Goal: Transaction & Acquisition: Purchase product/service

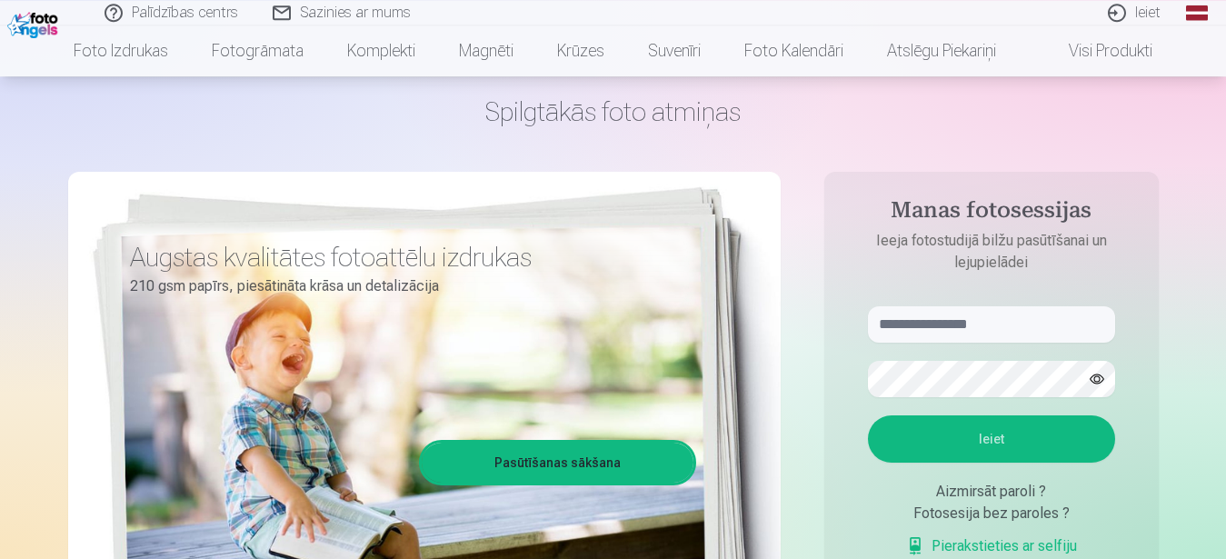
scroll to position [93, 0]
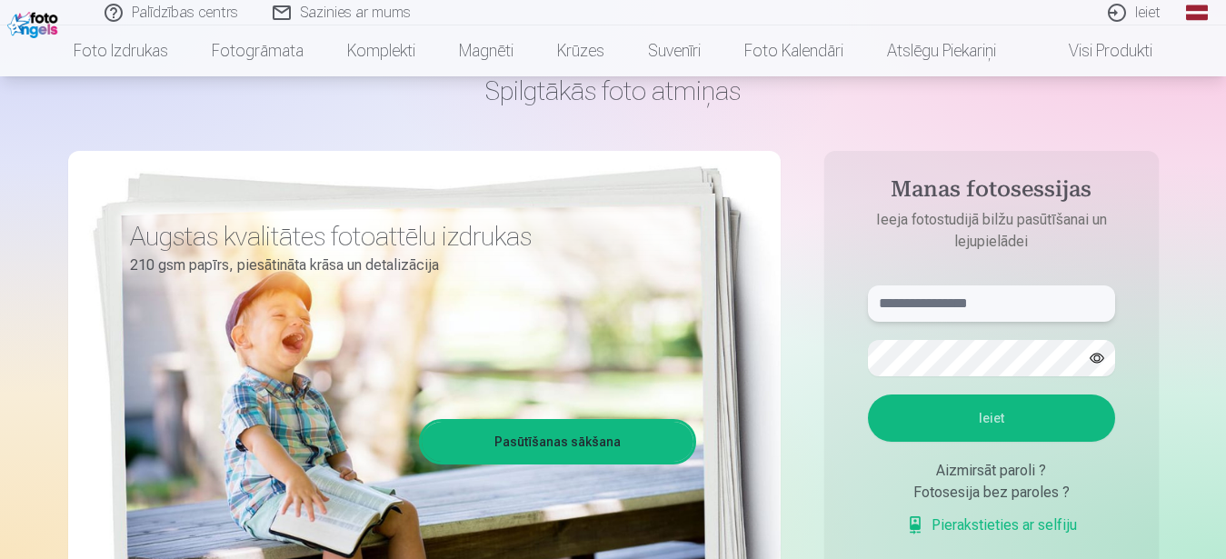
click at [996, 301] on input "text" at bounding box center [991, 303] width 247 height 36
type input "**********"
click at [977, 420] on button "Ieiet" at bounding box center [991, 418] width 247 height 47
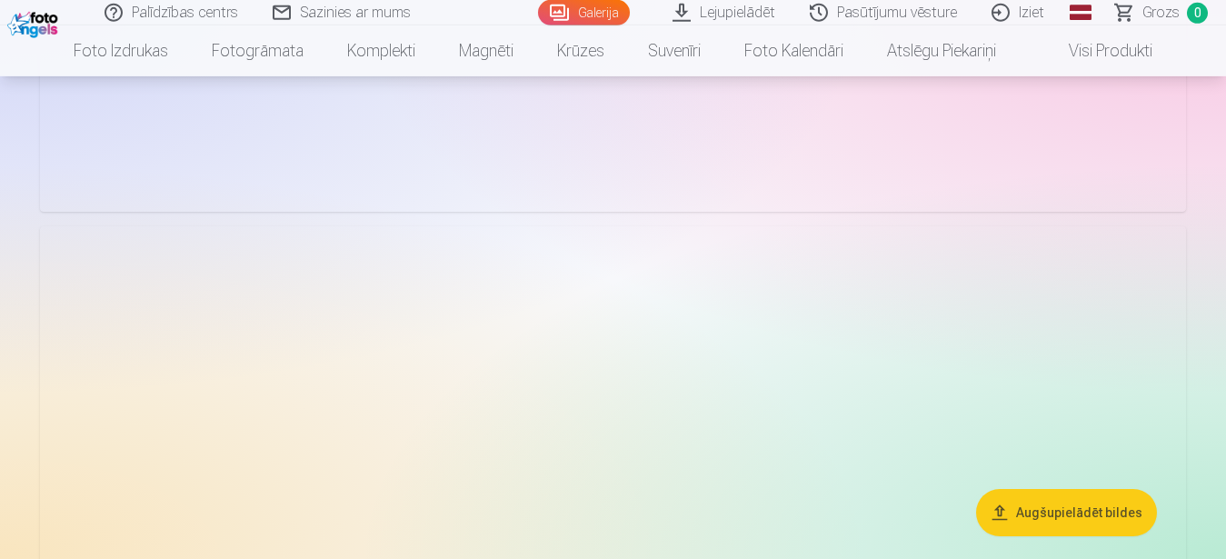
scroll to position [1854, 0]
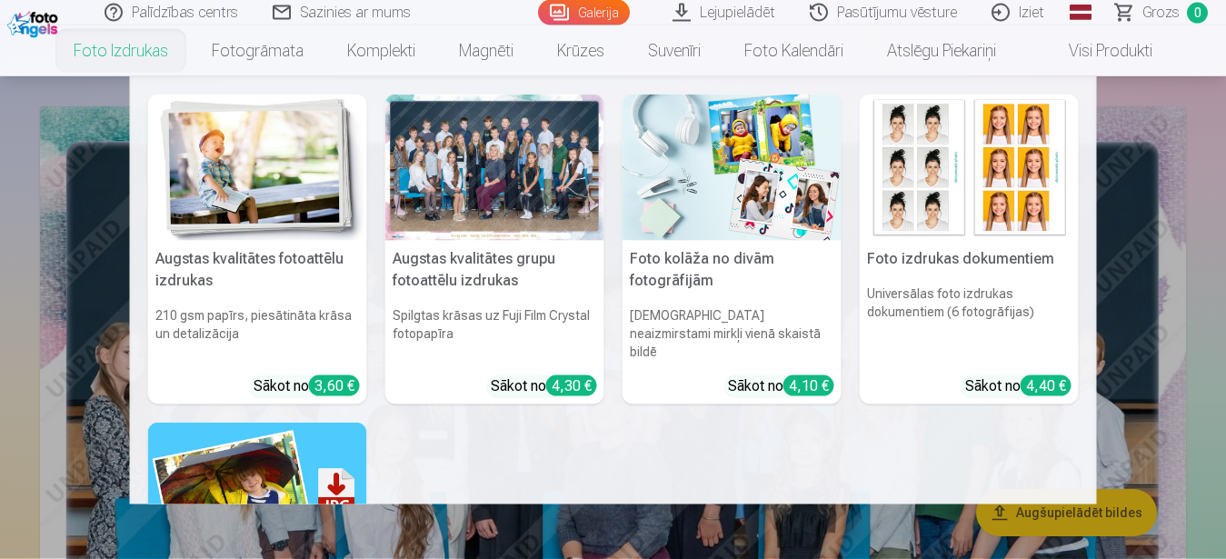
scroll to position [93, 0]
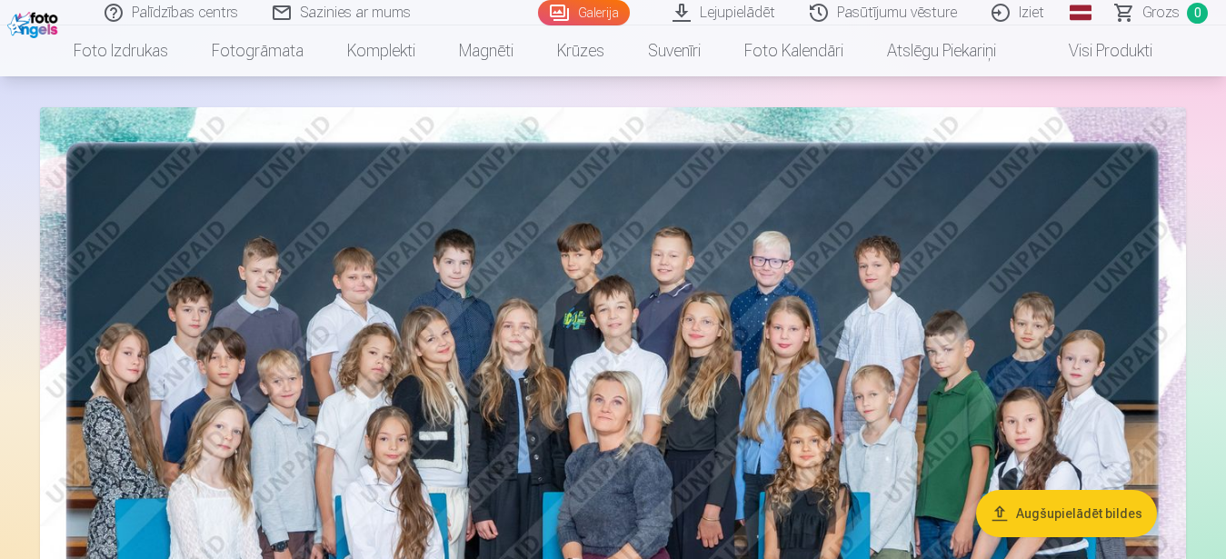
click at [1115, 287] on img at bounding box center [613, 489] width 1146 height 764
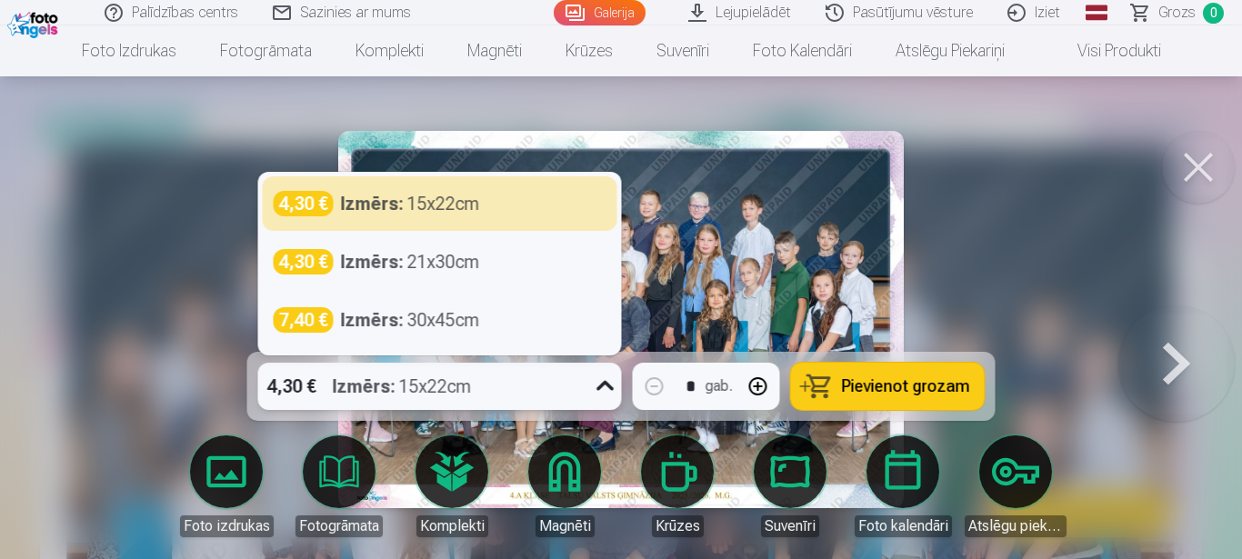
click at [605, 385] on icon at bounding box center [605, 386] width 29 height 29
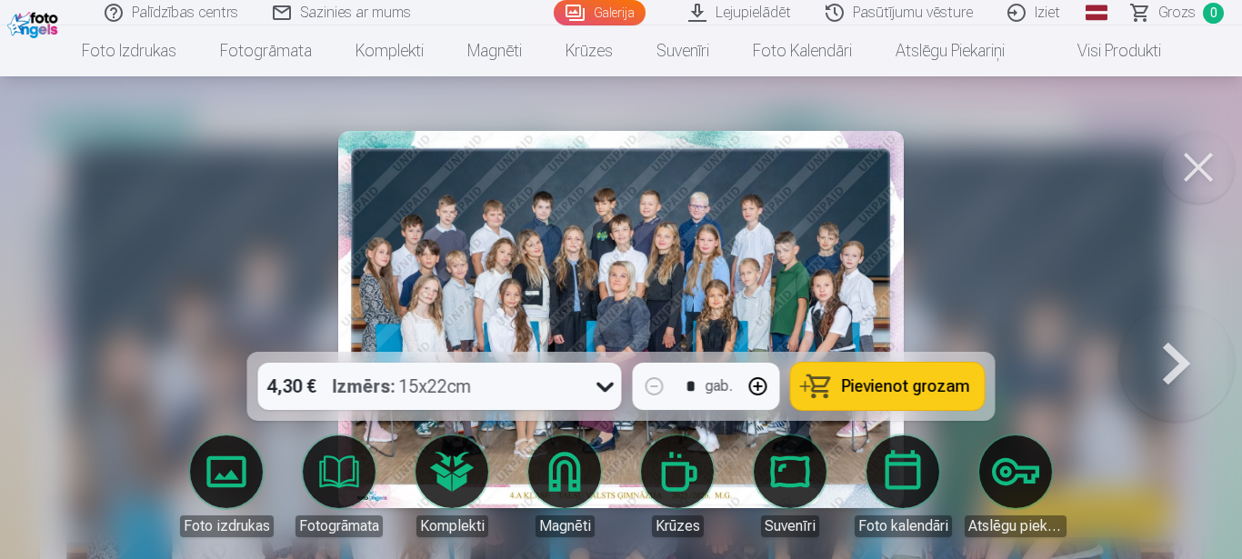
click at [1018, 270] on div at bounding box center [621, 279] width 1242 height 559
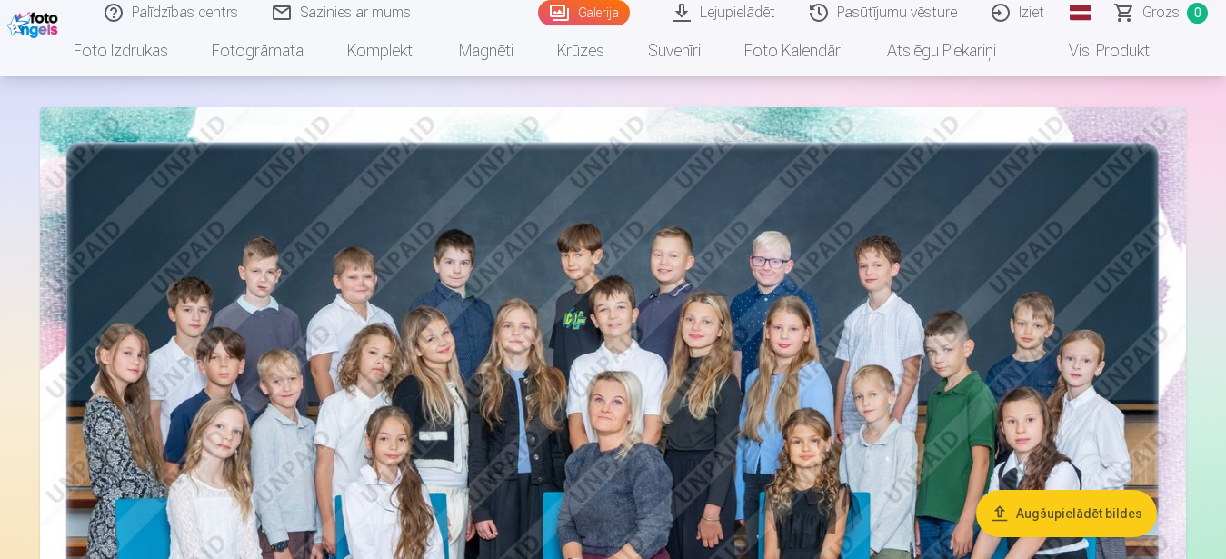
click at [971, 279] on img at bounding box center [613, 489] width 1146 height 764
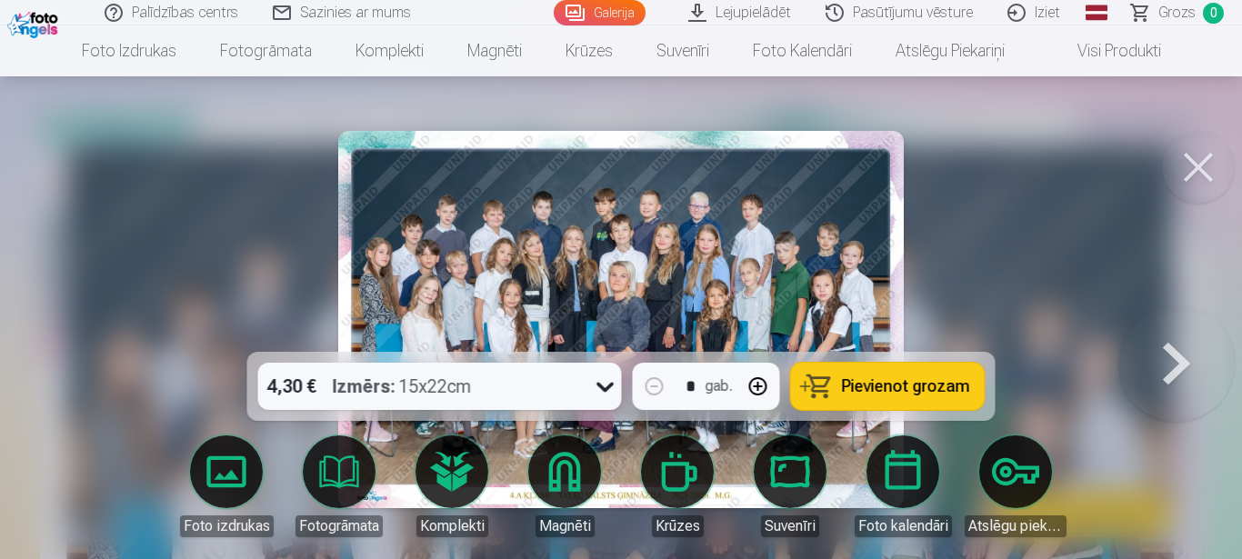
click at [938, 380] on span "Pievienot grozam" at bounding box center [906, 386] width 128 height 16
click at [1181, 334] on button at bounding box center [1176, 319] width 116 height 28
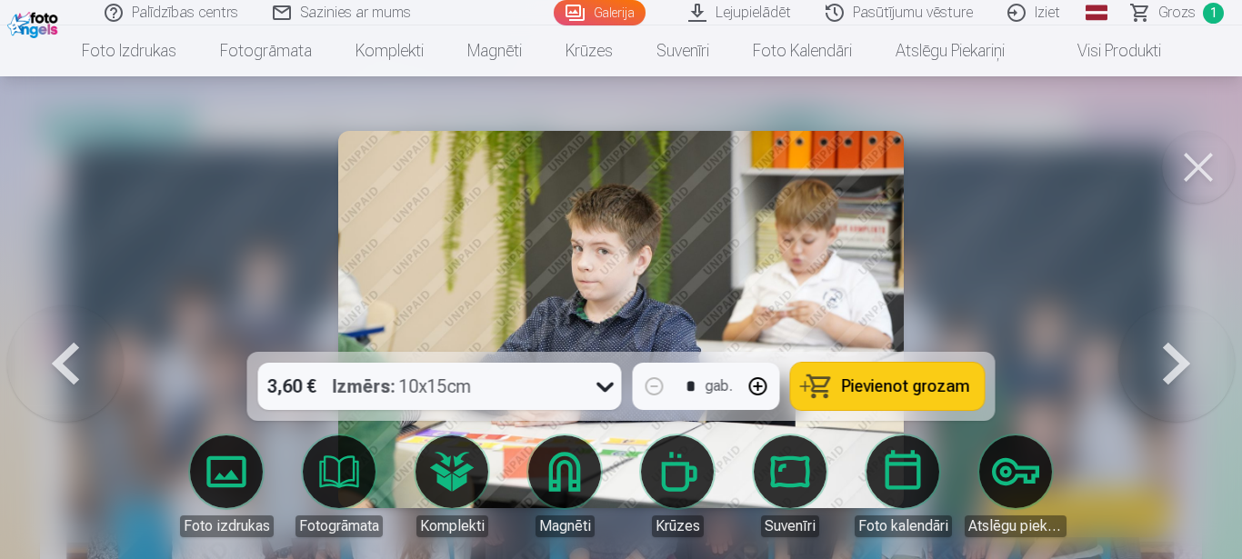
click at [606, 387] on icon at bounding box center [605, 386] width 29 height 29
click at [1110, 251] on div at bounding box center [621, 279] width 1242 height 559
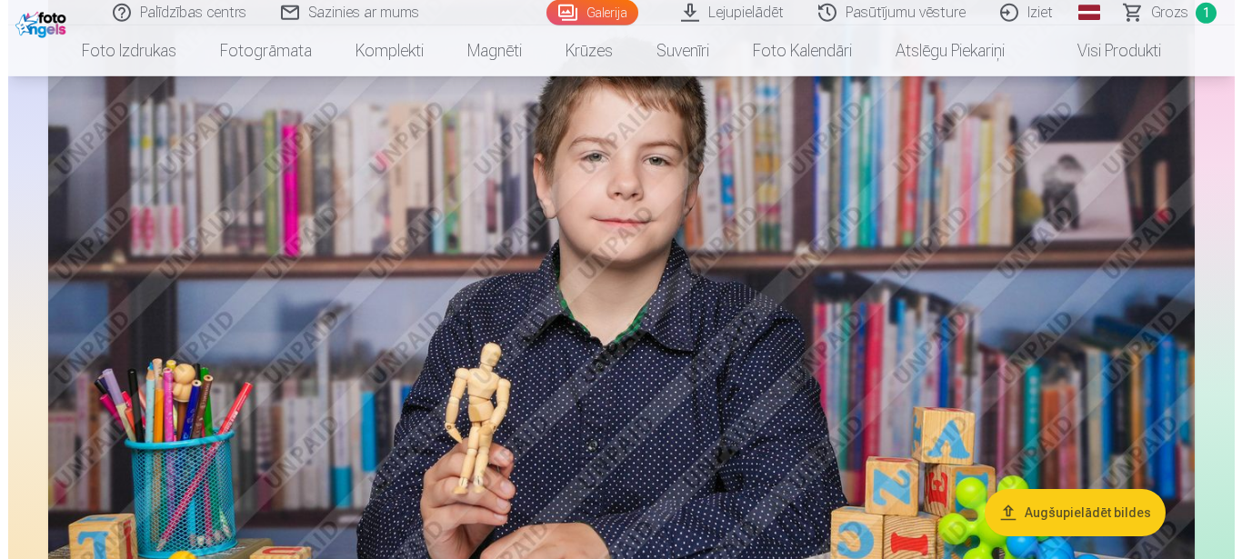
scroll to position [1576, 0]
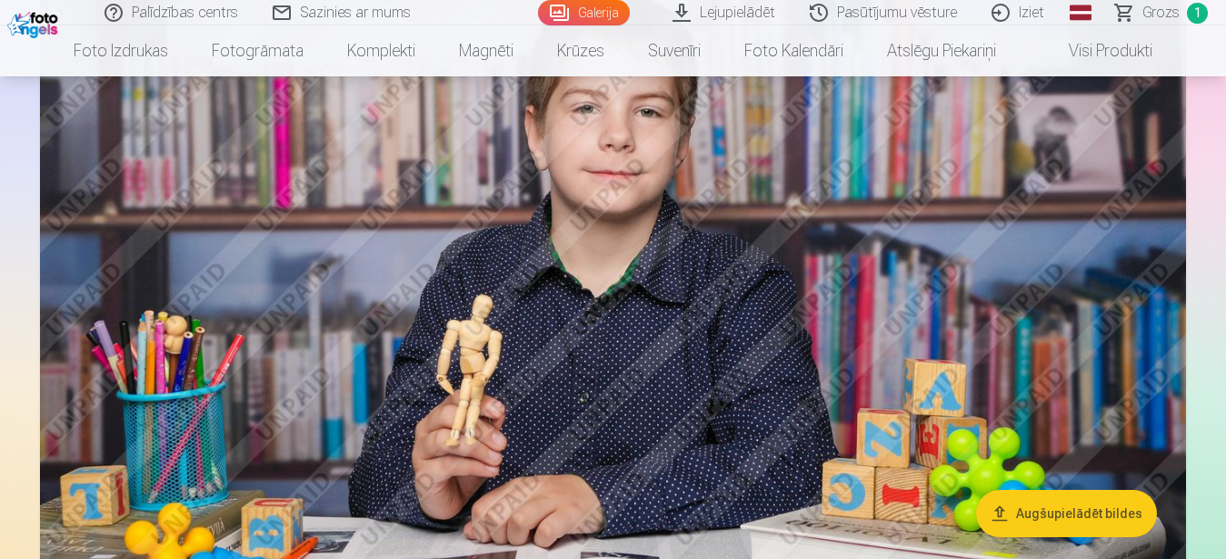
click at [722, 305] on img at bounding box center [613, 322] width 1146 height 764
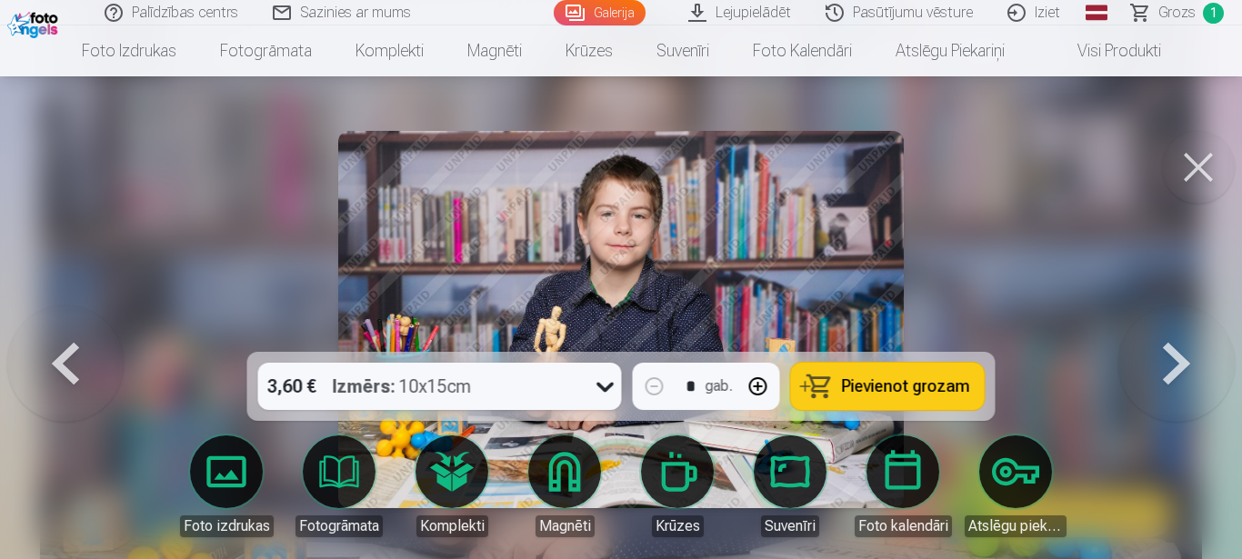
click at [876, 390] on span "Pievienot grozam" at bounding box center [906, 386] width 128 height 16
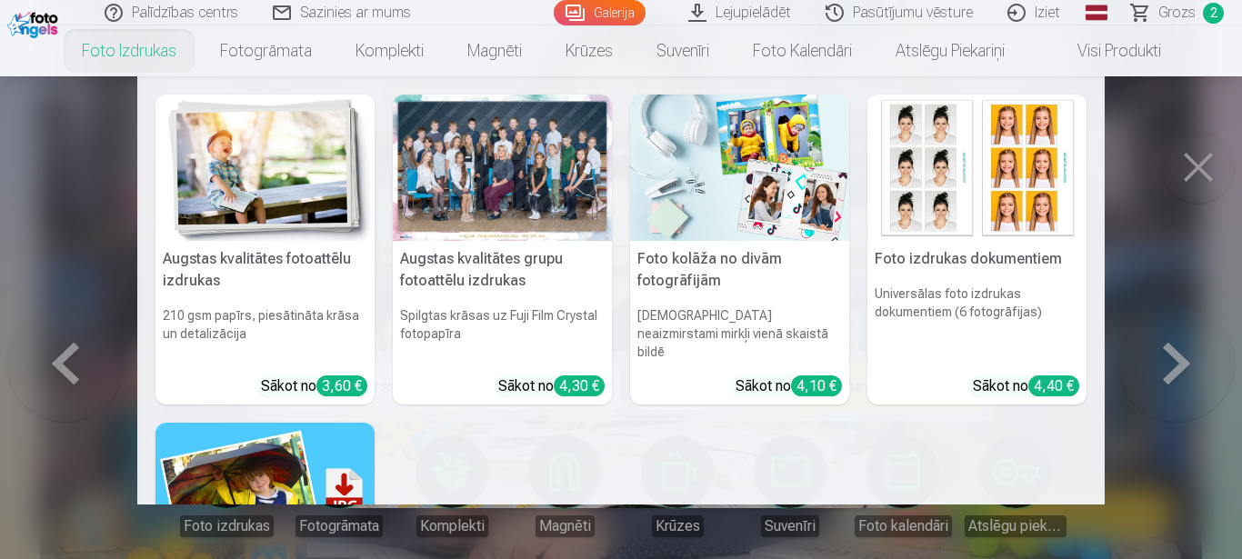
click at [1144, 448] on nav "Augstas kvalitātes fotoattēlu izdrukas 210 gsm papīrs, piesātināta krāsa un det…" at bounding box center [621, 290] width 1242 height 428
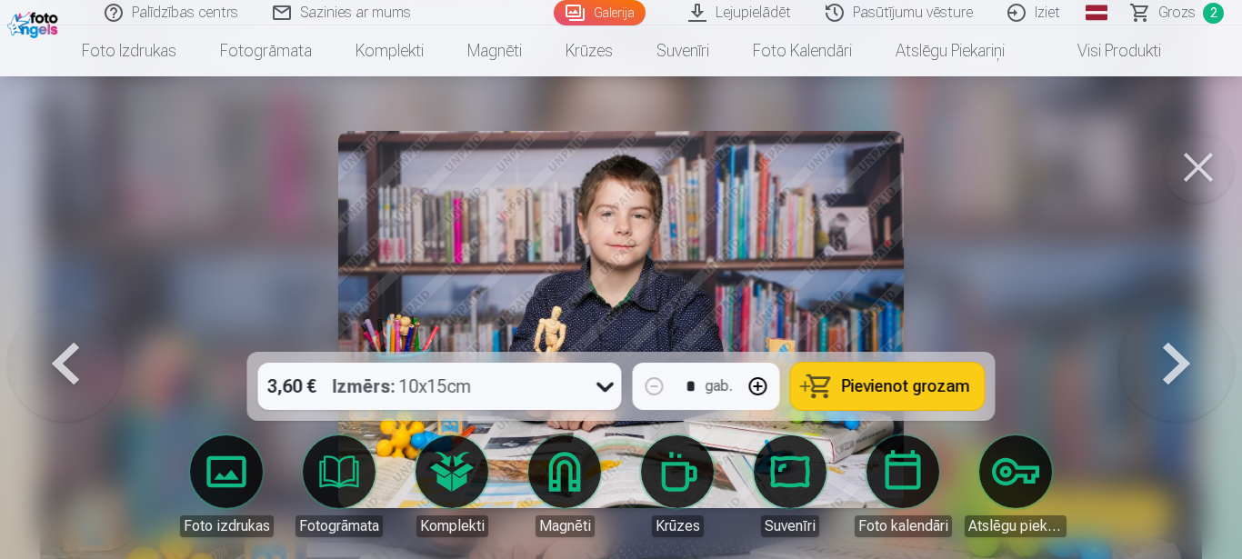
click at [1181, 334] on button at bounding box center [1176, 319] width 116 height 28
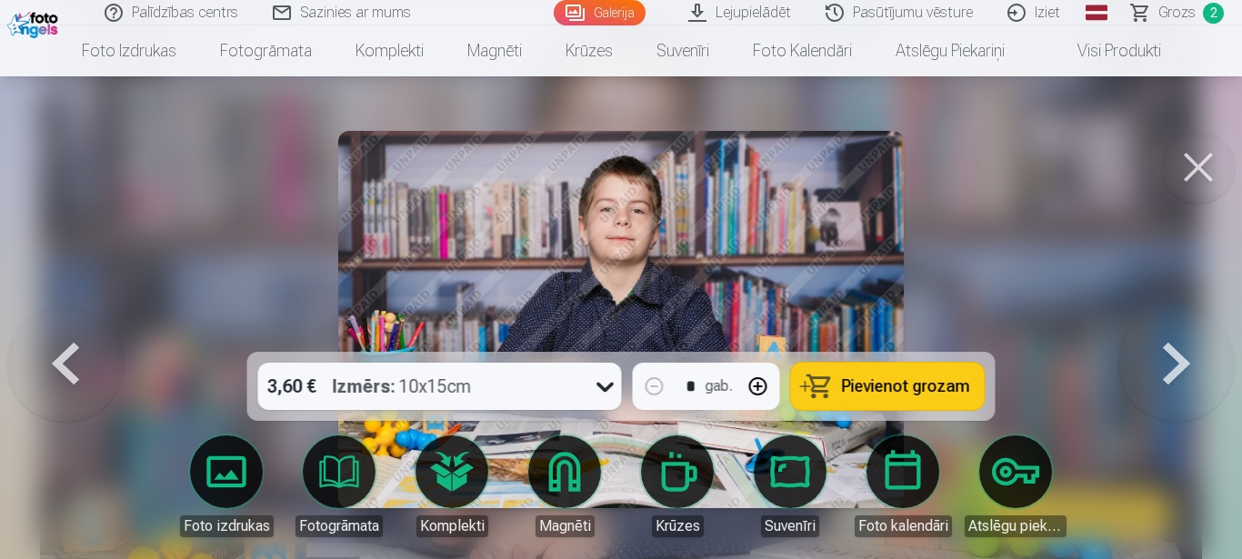
click at [1181, 334] on button at bounding box center [1176, 319] width 116 height 28
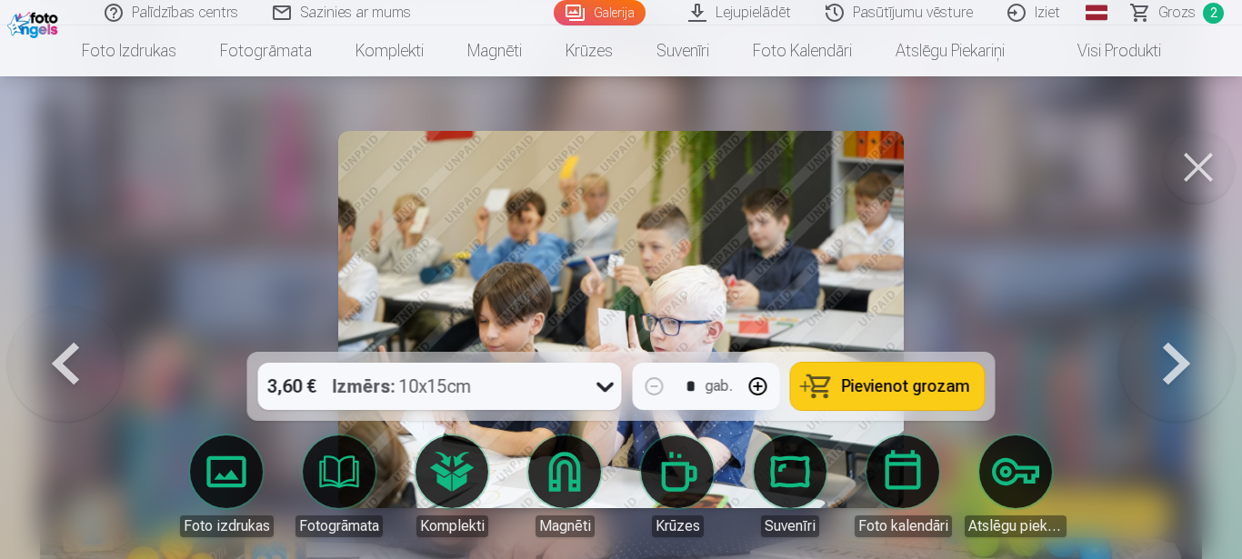
click at [1181, 334] on button at bounding box center [1176, 319] width 116 height 28
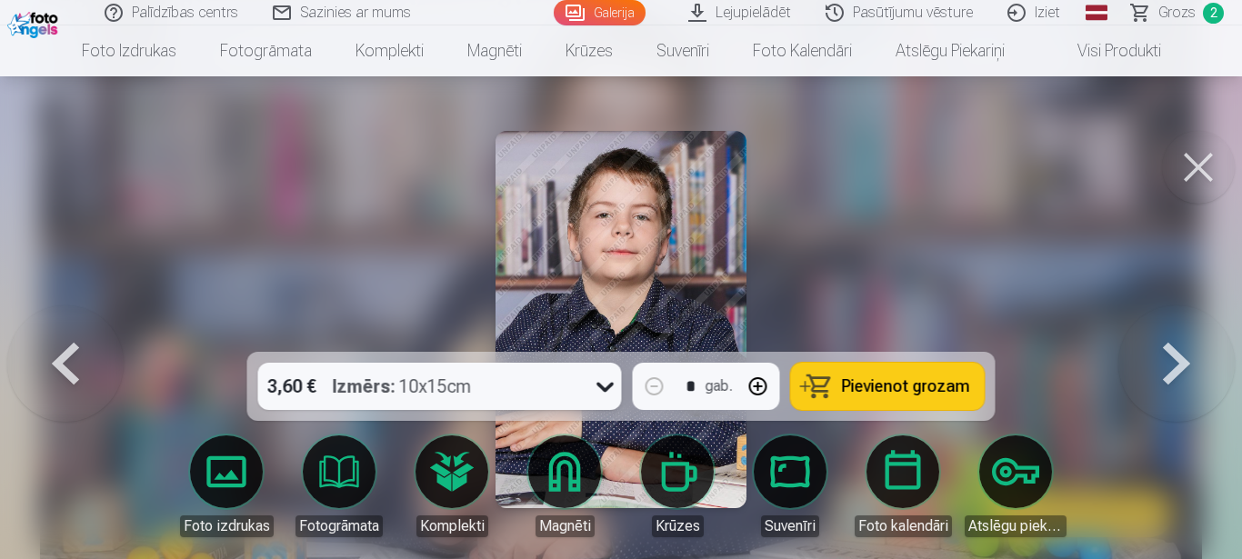
click at [1181, 334] on button at bounding box center [1176, 319] width 116 height 28
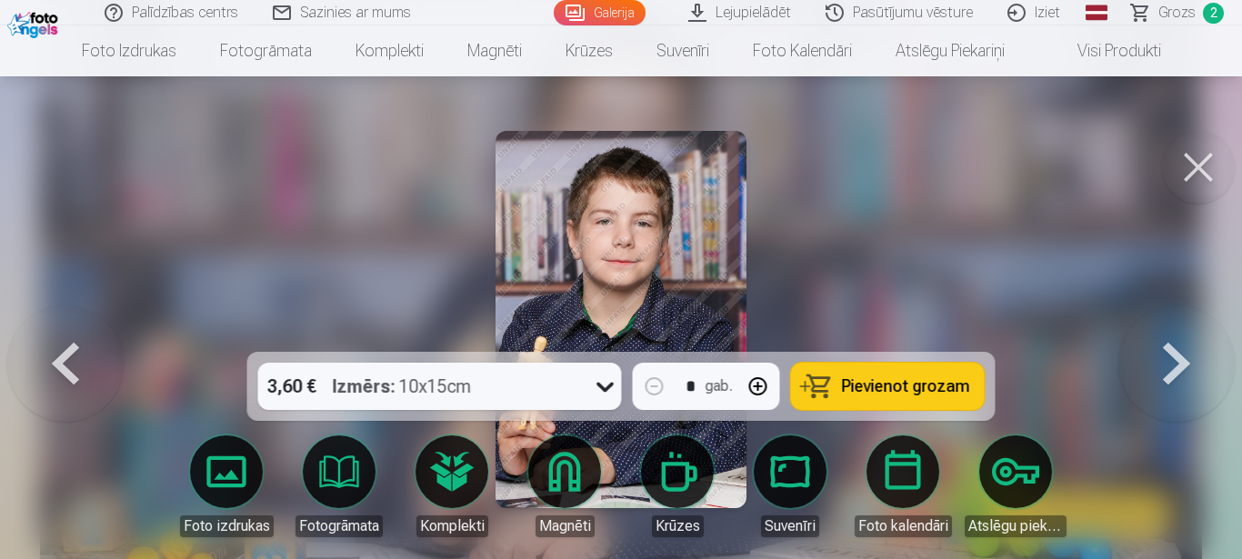
click at [1165, 334] on button at bounding box center [1176, 319] width 116 height 28
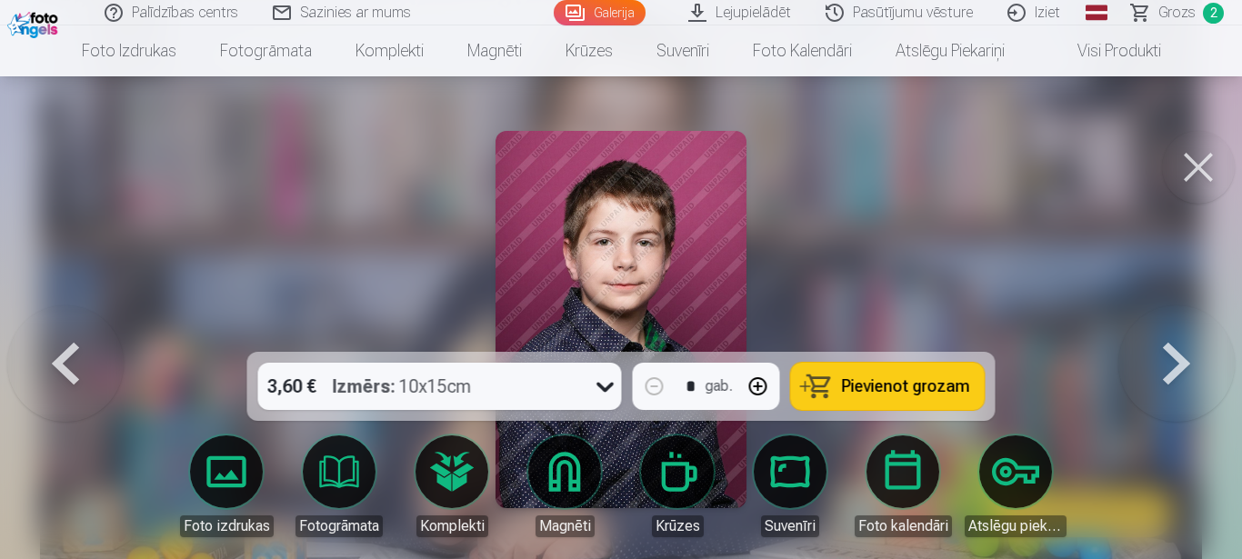
click at [1169, 334] on button at bounding box center [1176, 319] width 116 height 28
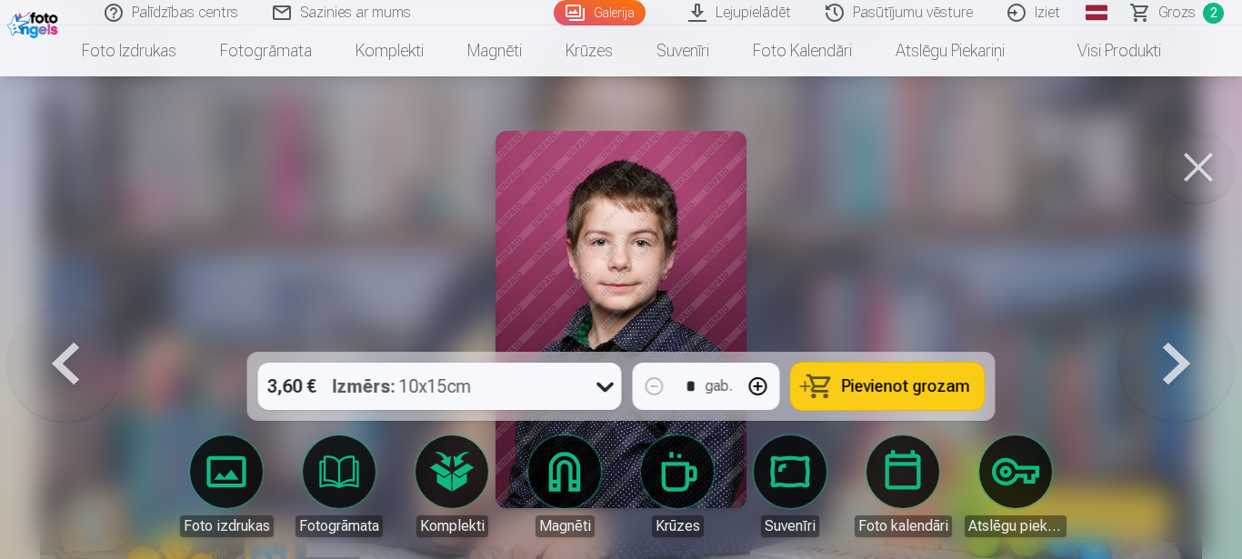
click at [1169, 334] on button at bounding box center [1176, 319] width 116 height 28
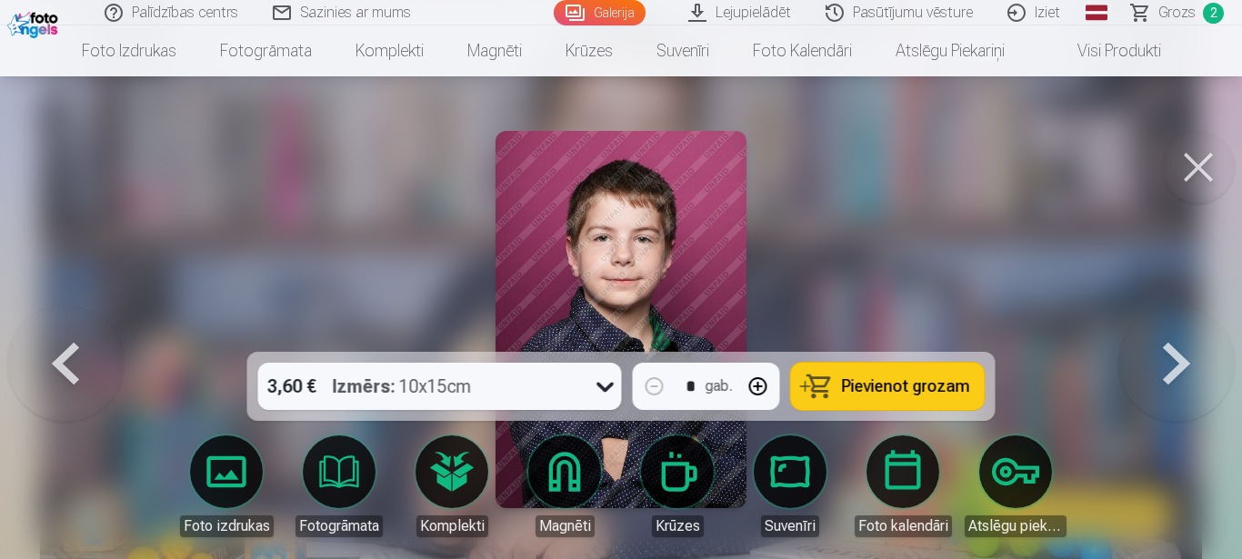
click at [1169, 334] on button at bounding box center [1176, 319] width 116 height 28
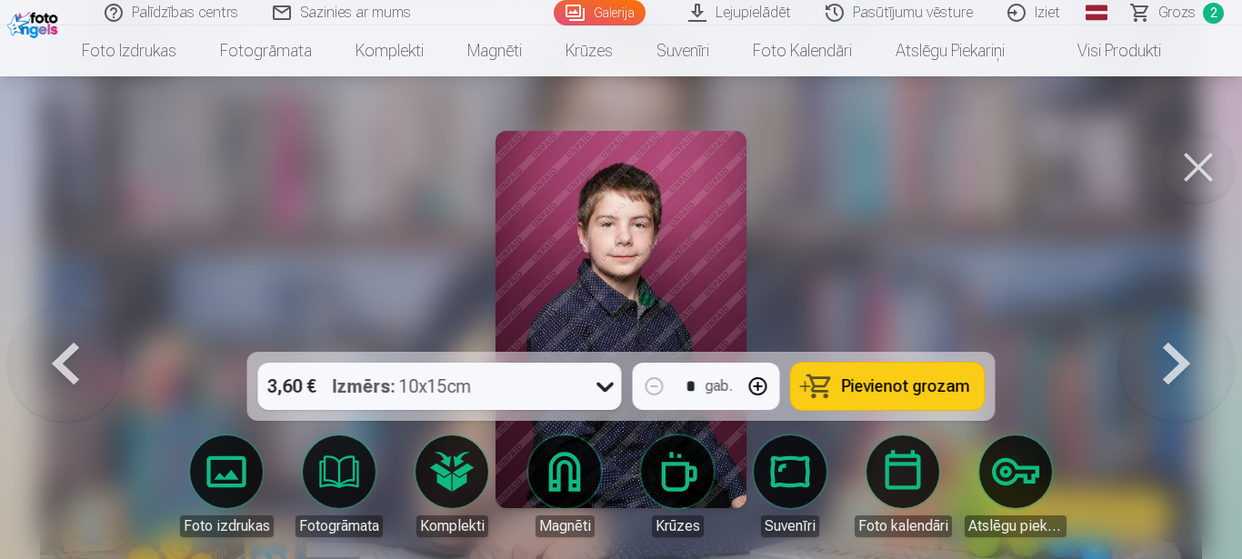
click at [1172, 334] on button at bounding box center [1176, 319] width 116 height 28
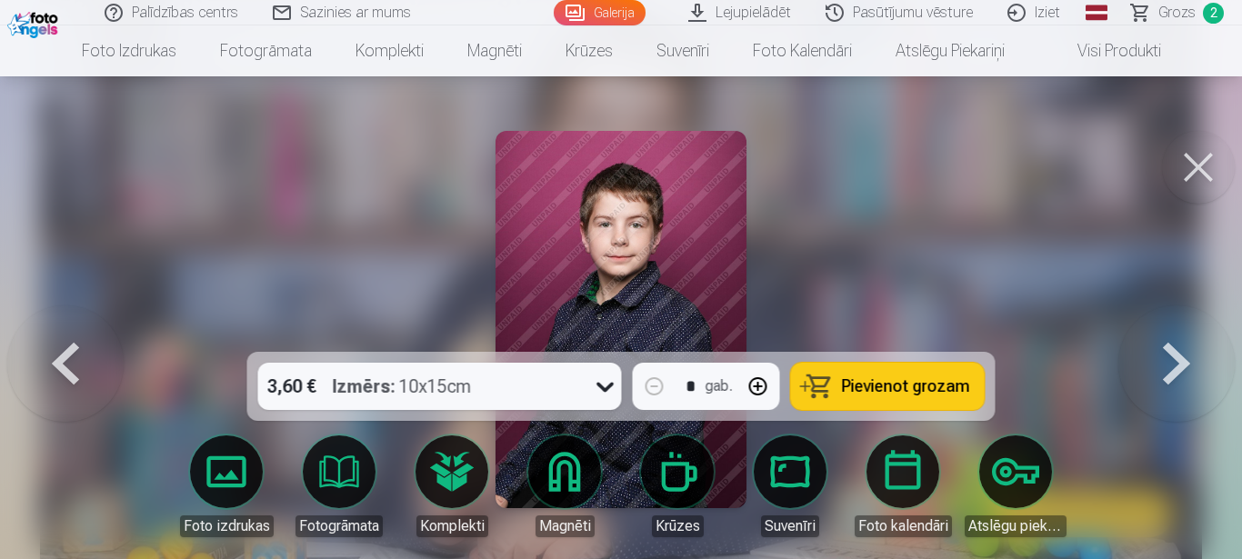
click at [1175, 334] on button at bounding box center [1176, 319] width 116 height 28
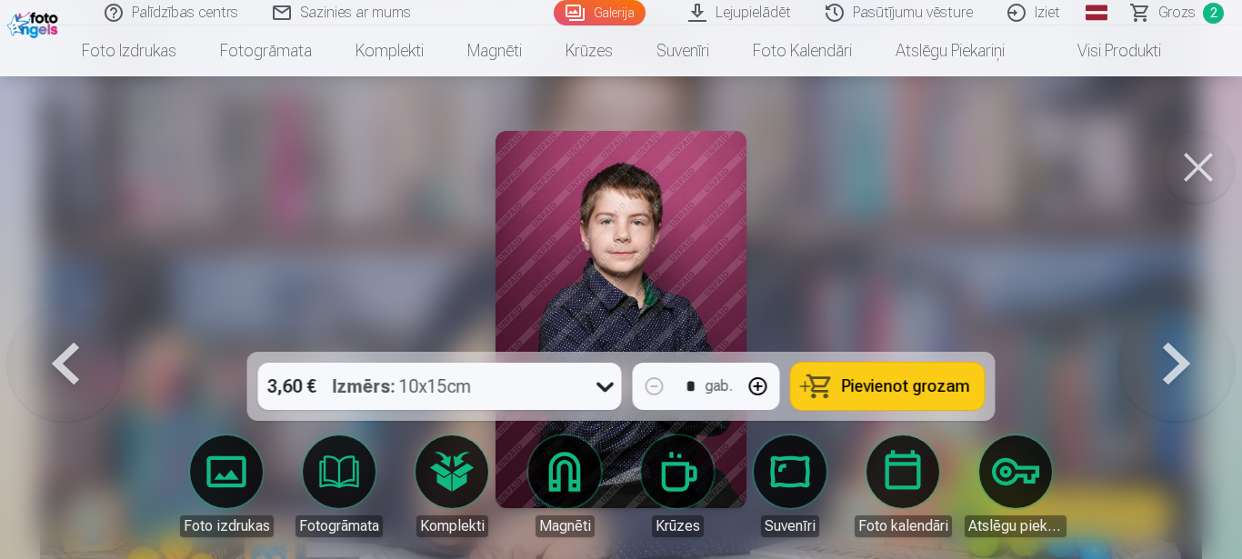
click at [1175, 334] on button at bounding box center [1176, 319] width 116 height 28
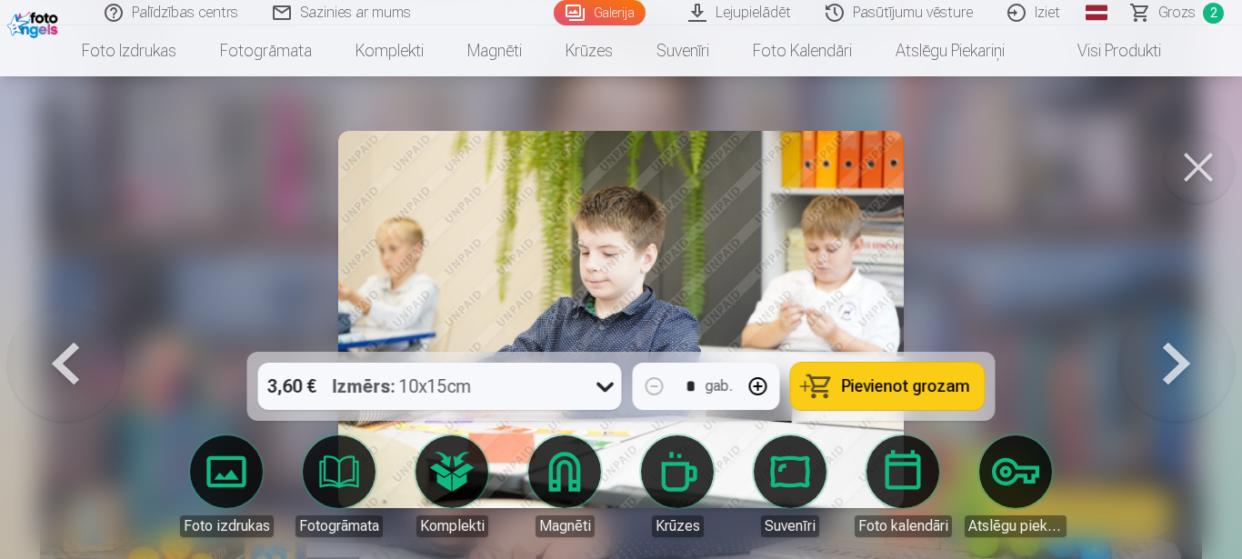
click at [61, 334] on button at bounding box center [65, 319] width 116 height 28
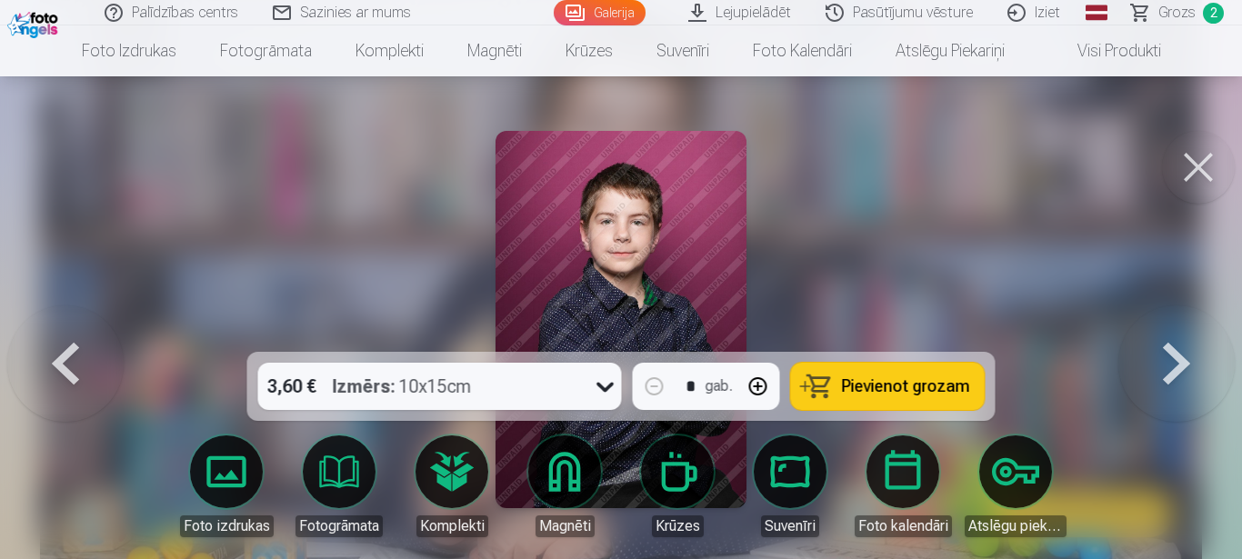
click at [61, 334] on button at bounding box center [65, 319] width 116 height 28
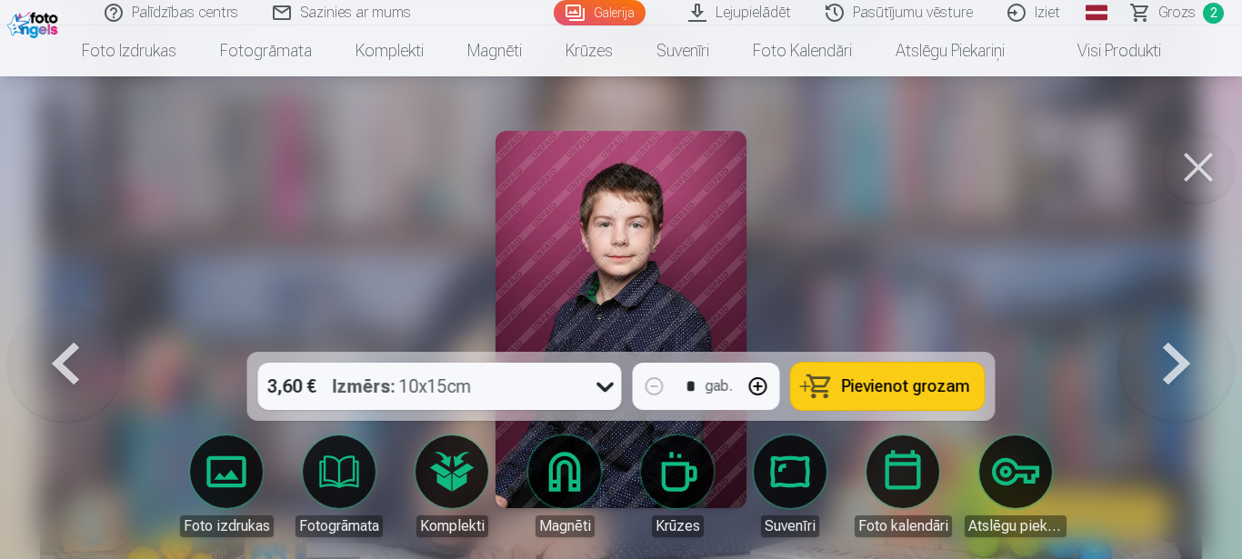
click at [65, 334] on button at bounding box center [65, 319] width 116 height 28
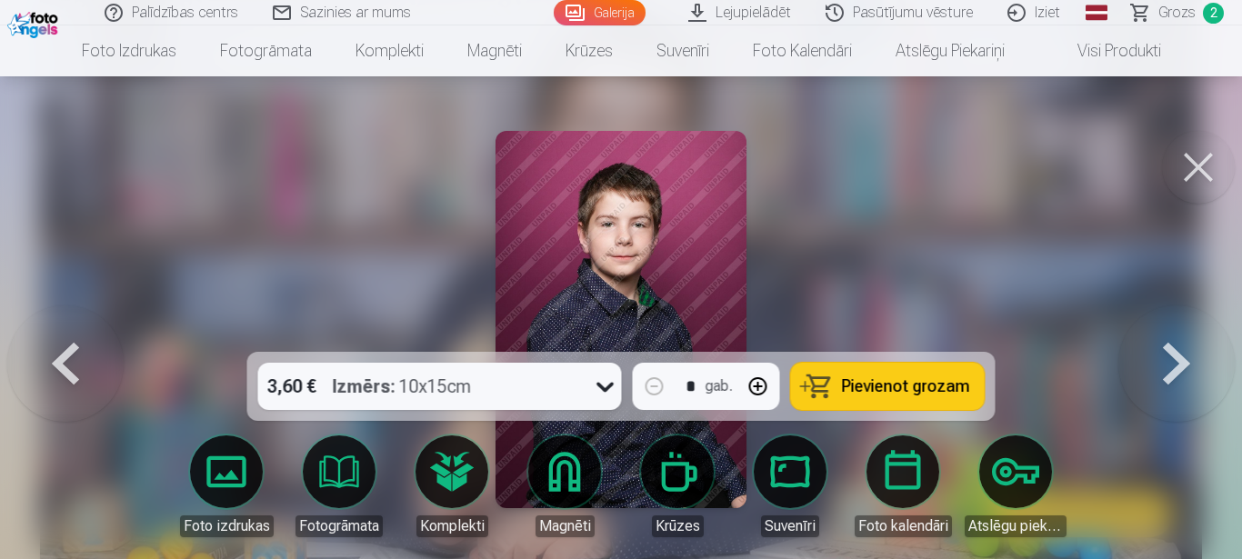
click at [65, 334] on button at bounding box center [65, 319] width 116 height 28
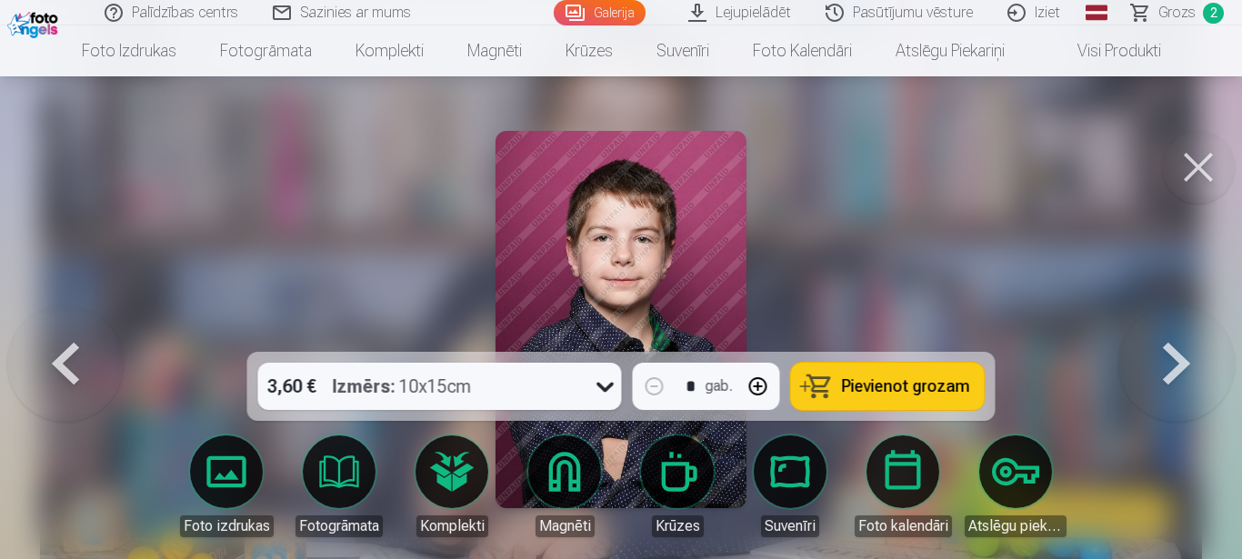
click at [65, 334] on button at bounding box center [65, 319] width 116 height 28
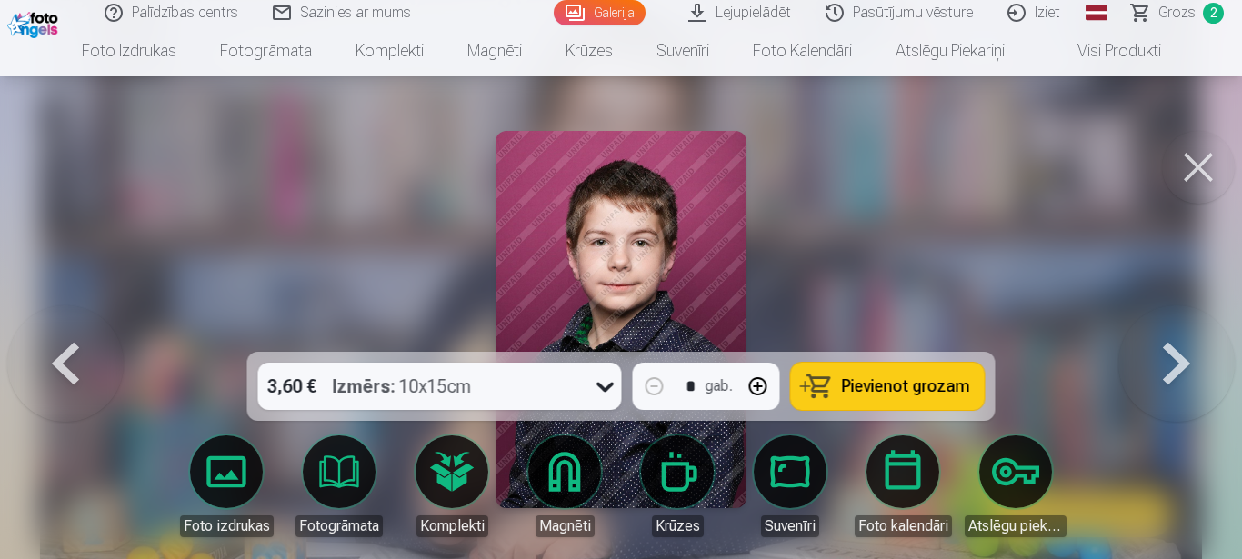
click at [882, 385] on span "Pievienot grozam" at bounding box center [906, 386] width 128 height 16
click at [61, 334] on button at bounding box center [65, 319] width 116 height 28
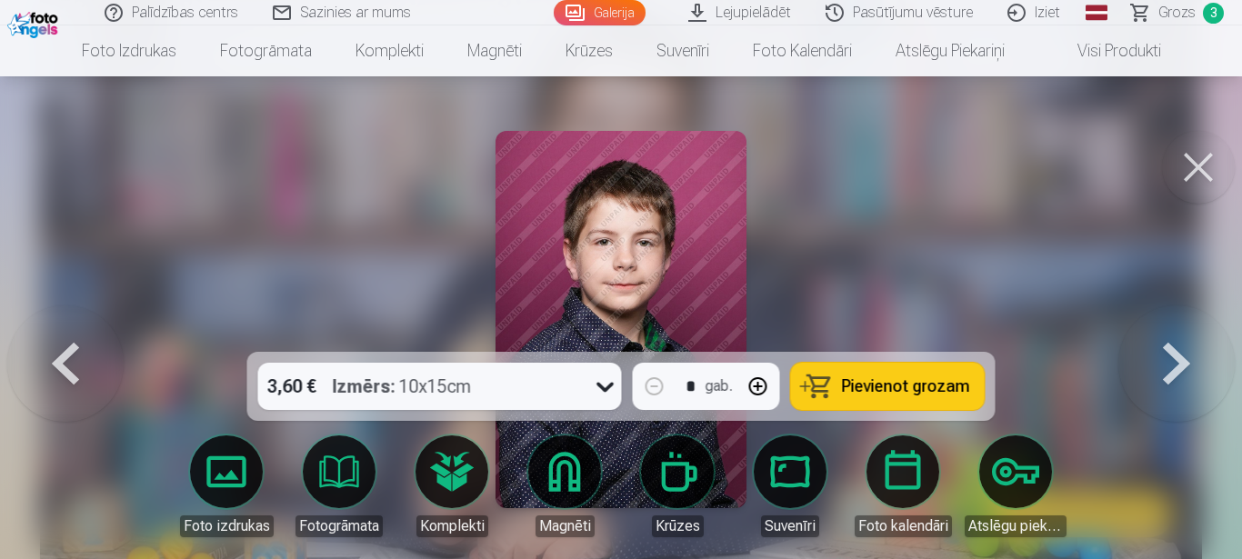
click at [61, 334] on button at bounding box center [65, 319] width 116 height 28
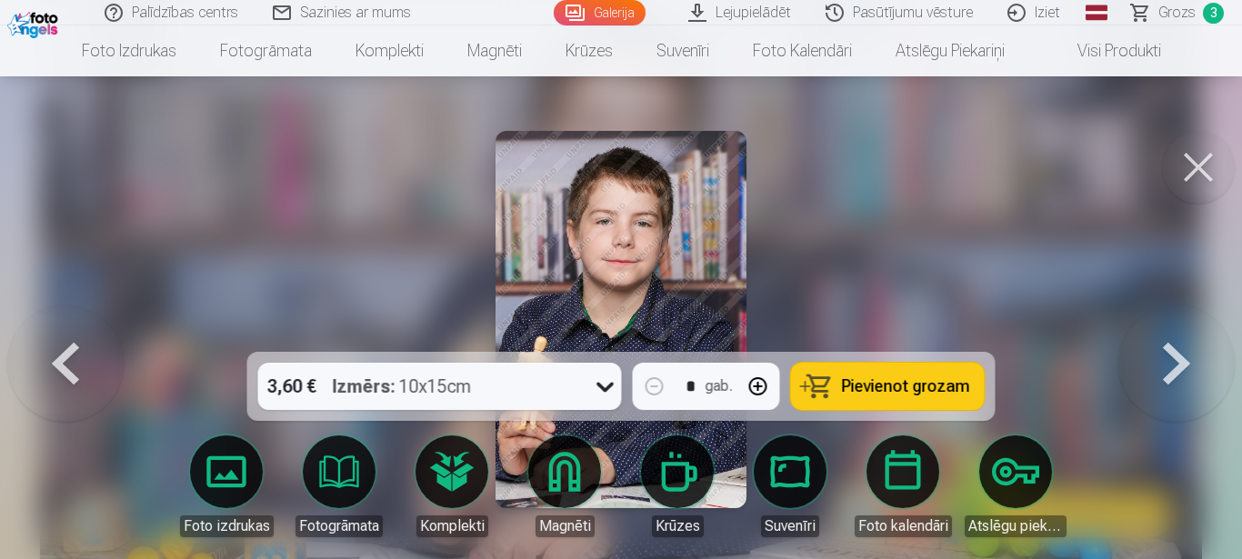
click at [66, 334] on button at bounding box center [65, 319] width 116 height 28
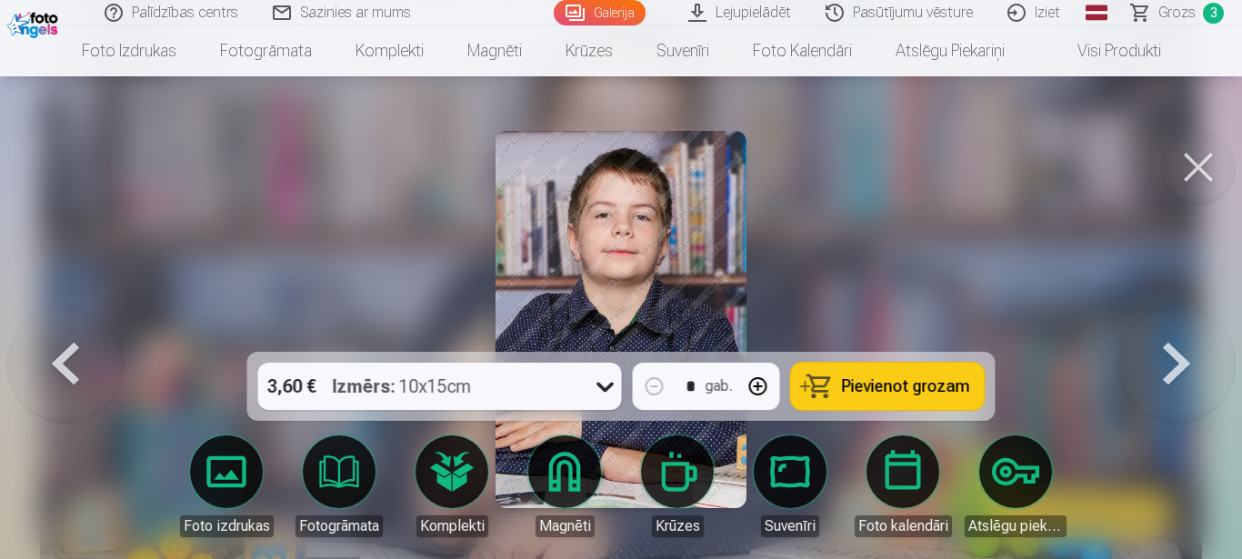
click at [66, 334] on button at bounding box center [65, 319] width 116 height 28
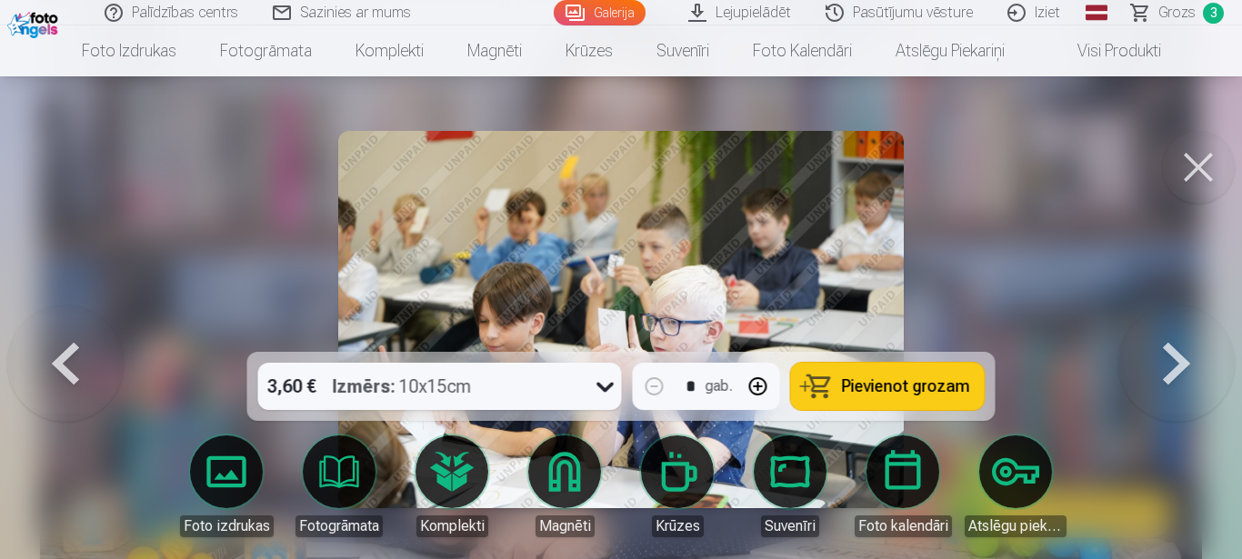
click at [69, 334] on button at bounding box center [65, 319] width 116 height 28
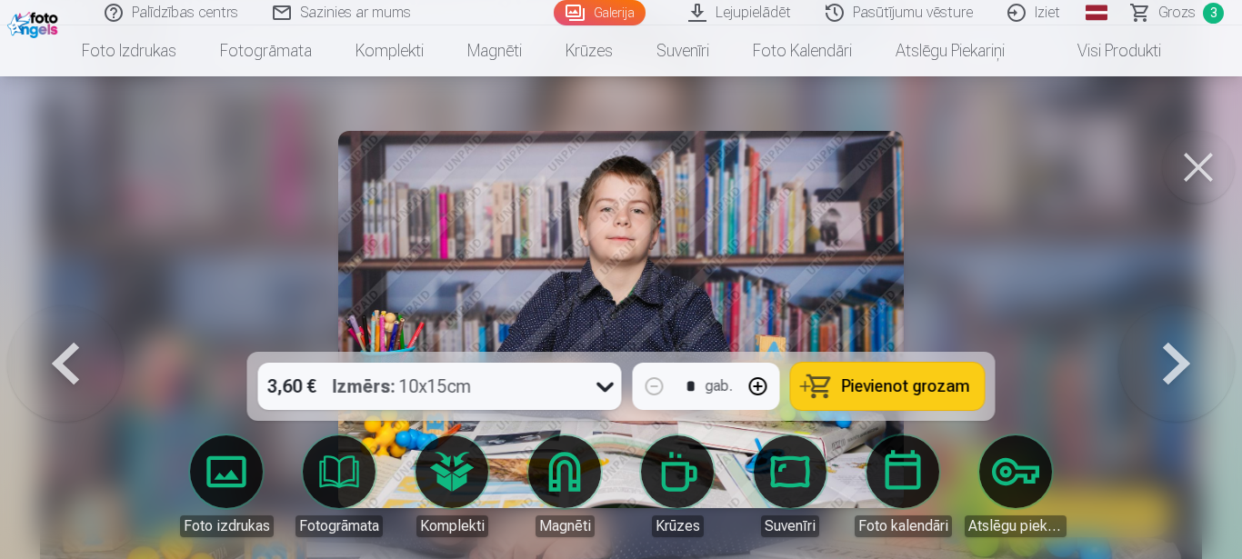
click at [69, 334] on button at bounding box center [65, 319] width 116 height 28
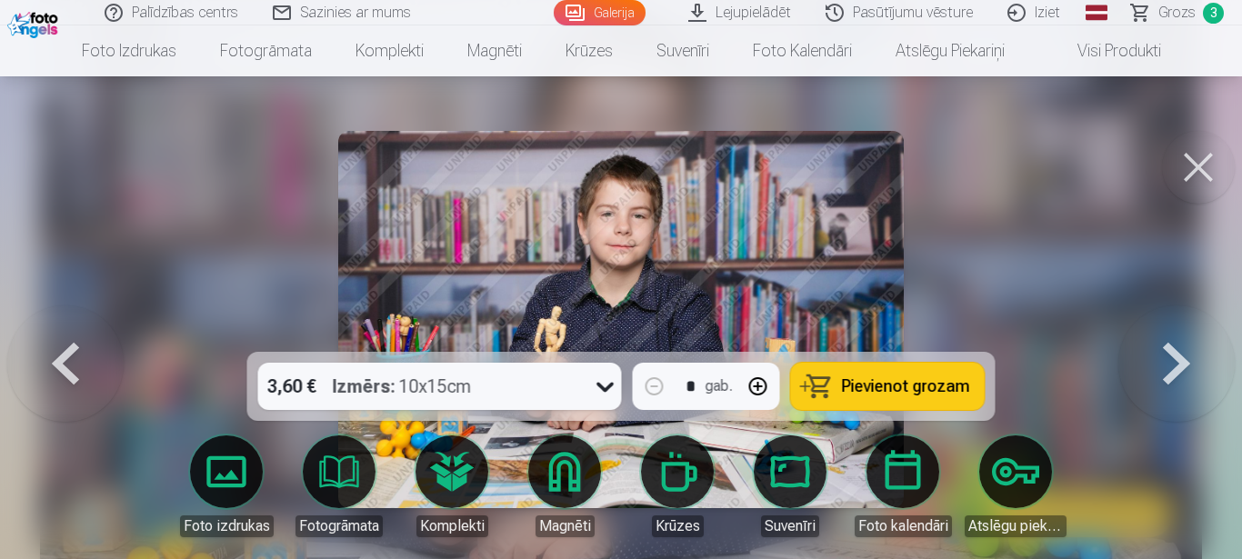
click at [69, 334] on button at bounding box center [65, 319] width 116 height 28
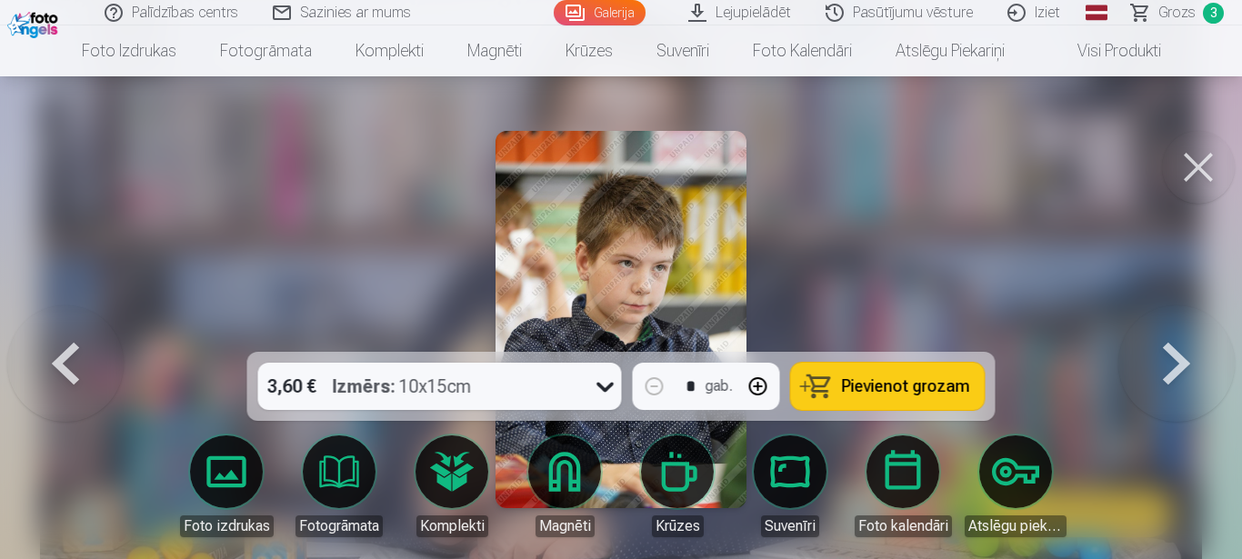
click at [70, 334] on button at bounding box center [65, 319] width 116 height 28
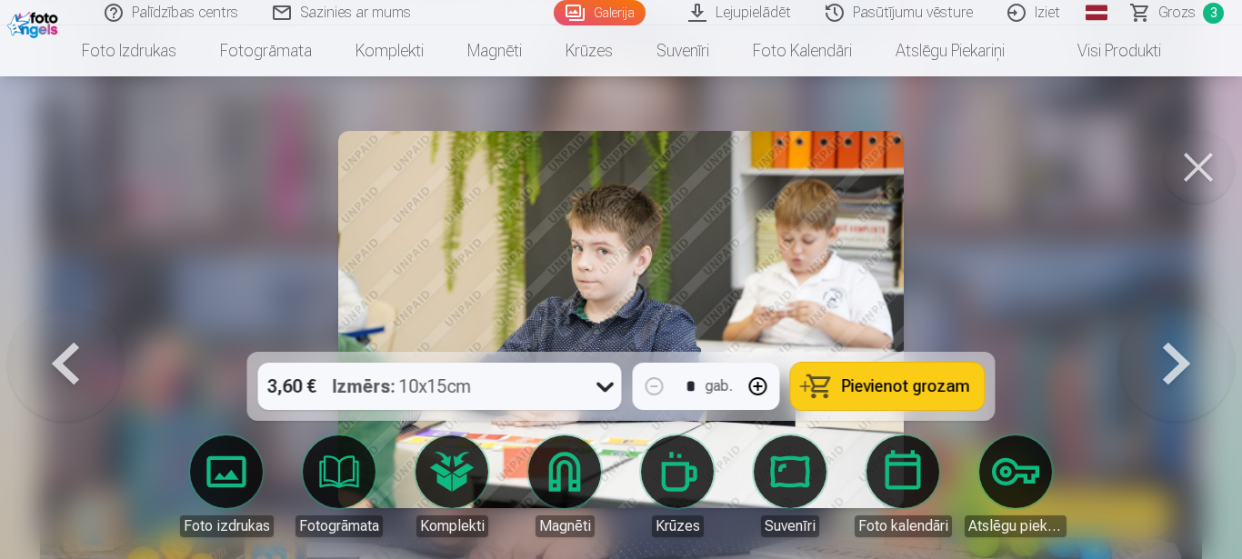
click at [1162, 334] on button at bounding box center [1176, 319] width 116 height 28
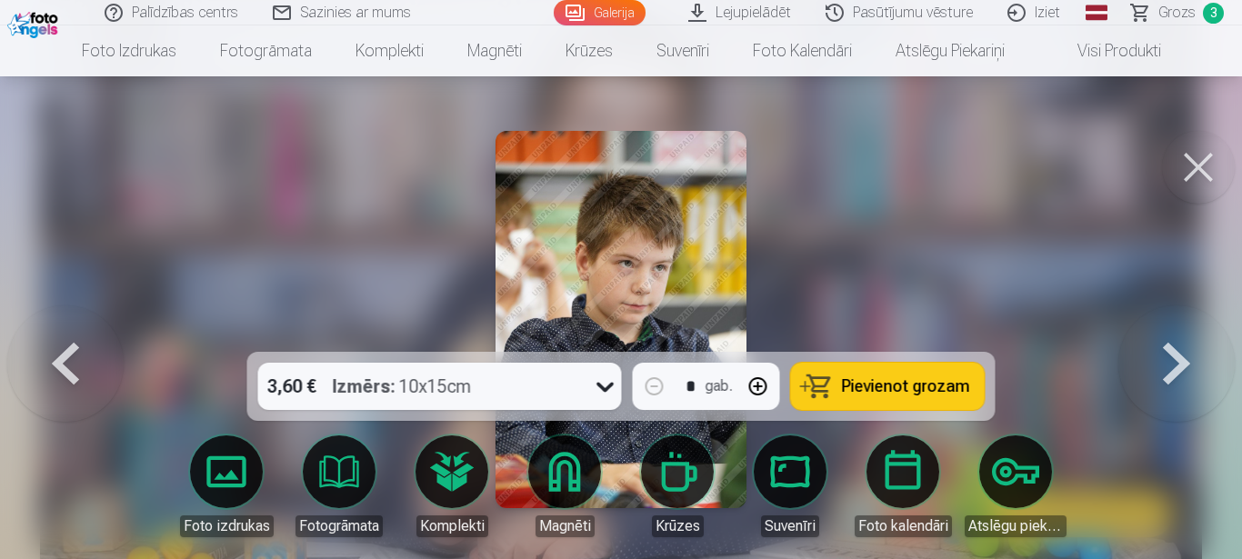
click at [1162, 334] on button at bounding box center [1176, 319] width 116 height 28
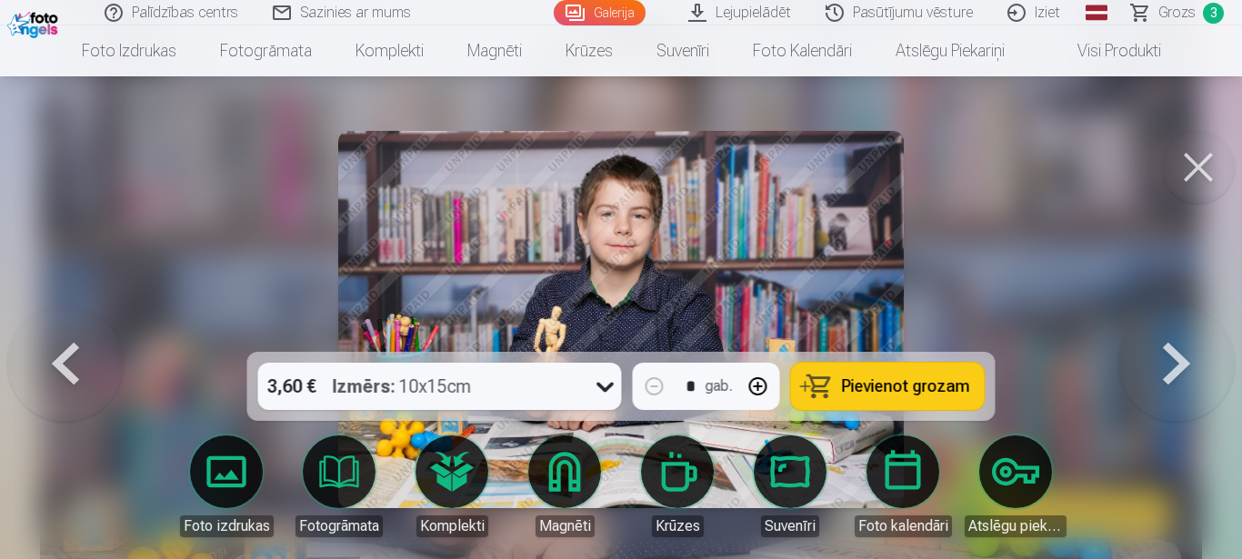
click at [1162, 334] on button at bounding box center [1176, 319] width 116 height 28
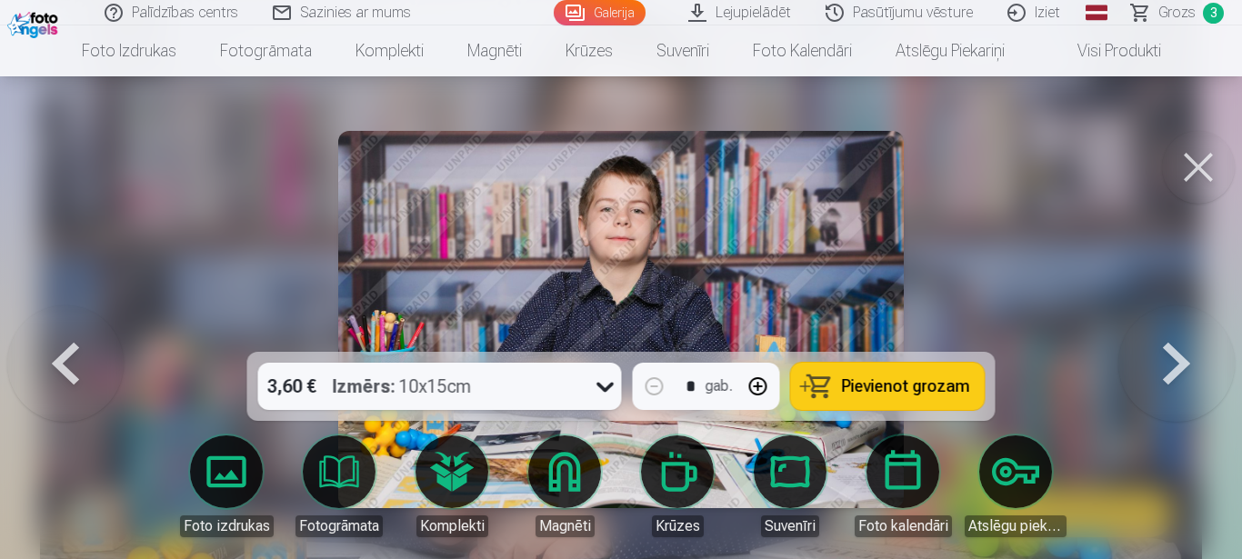
click at [1162, 334] on button at bounding box center [1176, 319] width 116 height 28
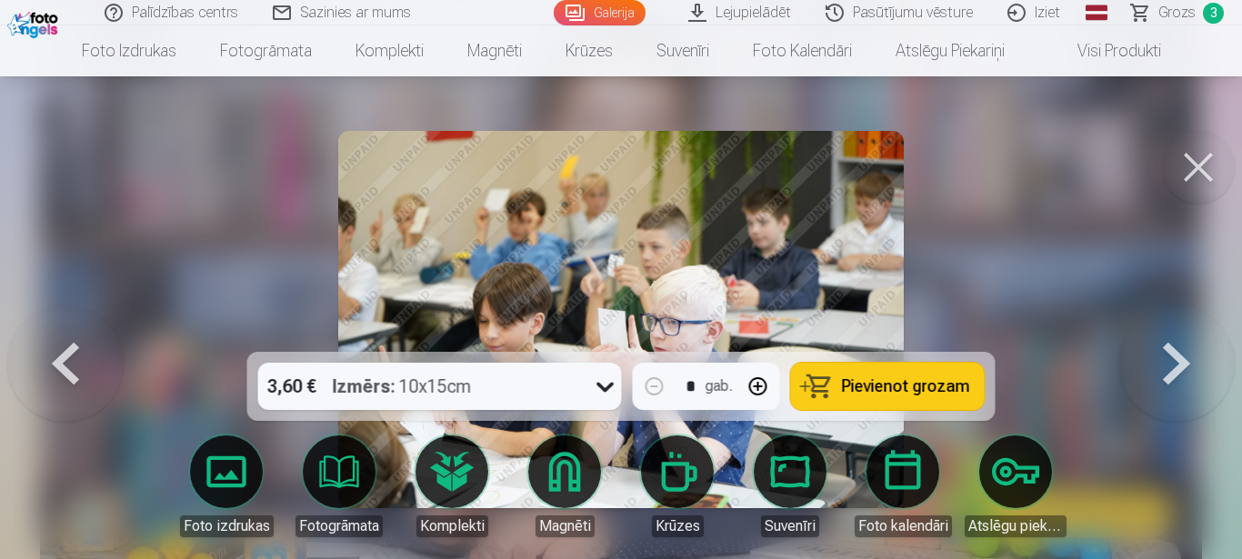
click at [1162, 334] on button at bounding box center [1176, 319] width 116 height 28
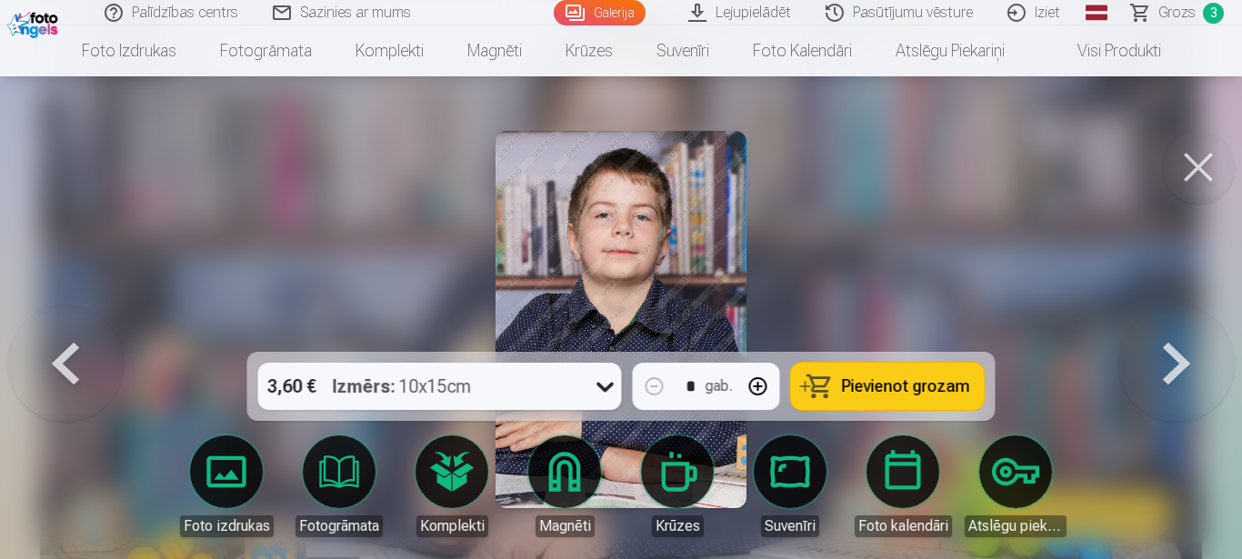
click at [1162, 334] on button at bounding box center [1176, 319] width 116 height 28
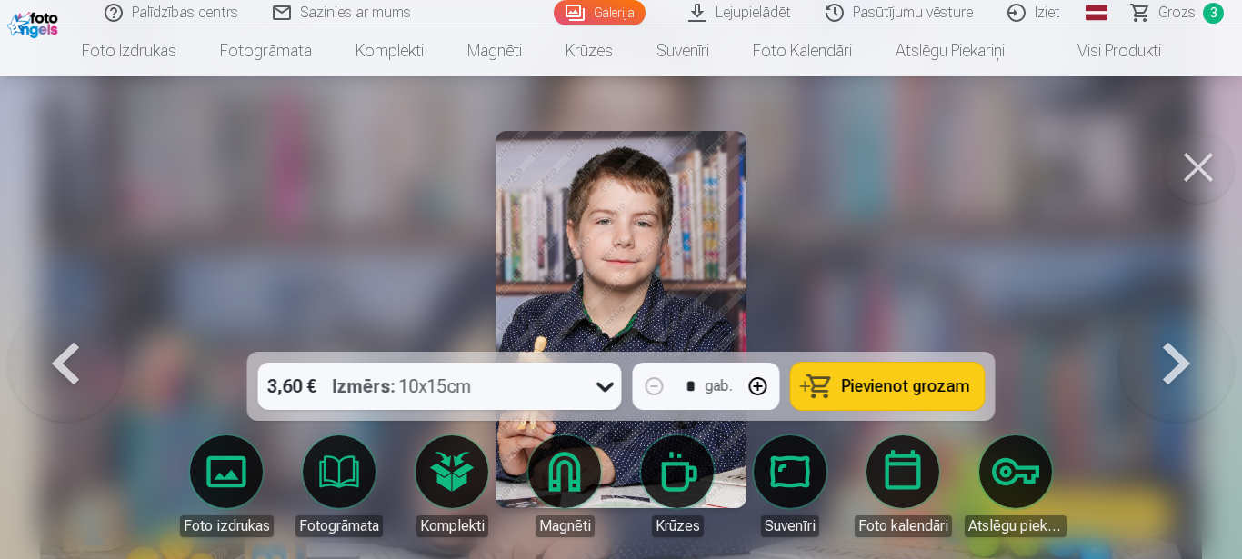
click at [1162, 334] on button at bounding box center [1176, 319] width 116 height 28
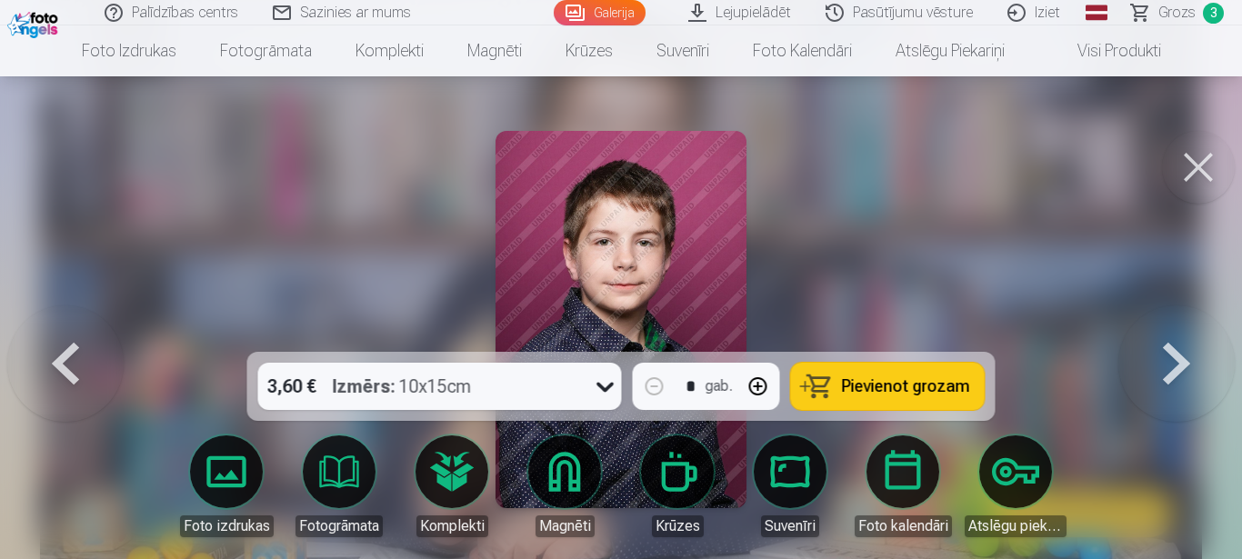
click at [1162, 334] on button at bounding box center [1176, 319] width 116 height 28
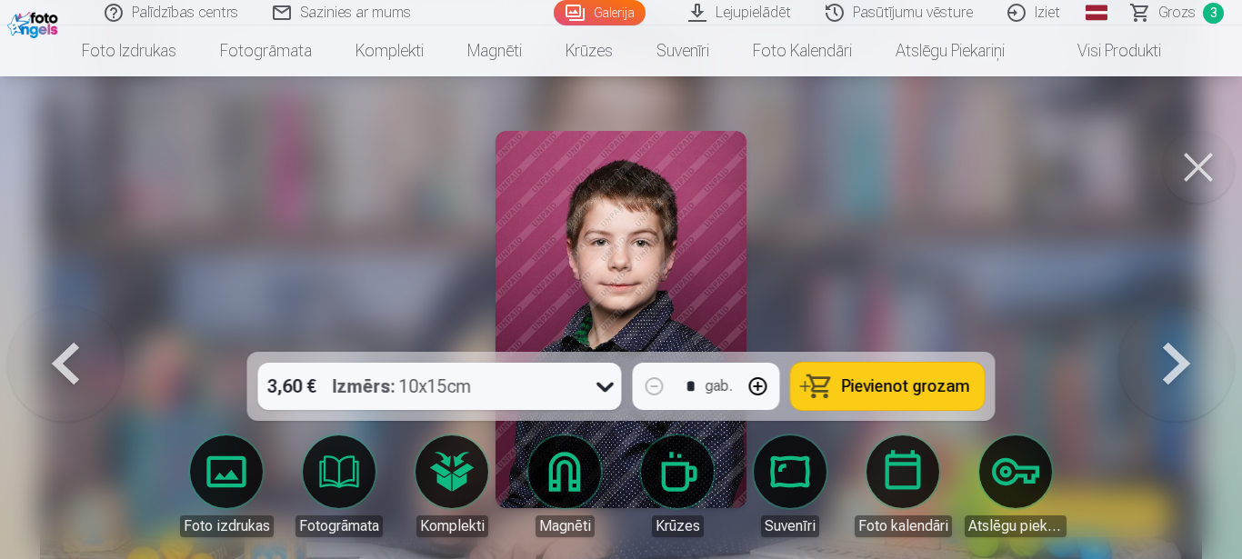
click at [1162, 334] on button at bounding box center [1176, 319] width 116 height 28
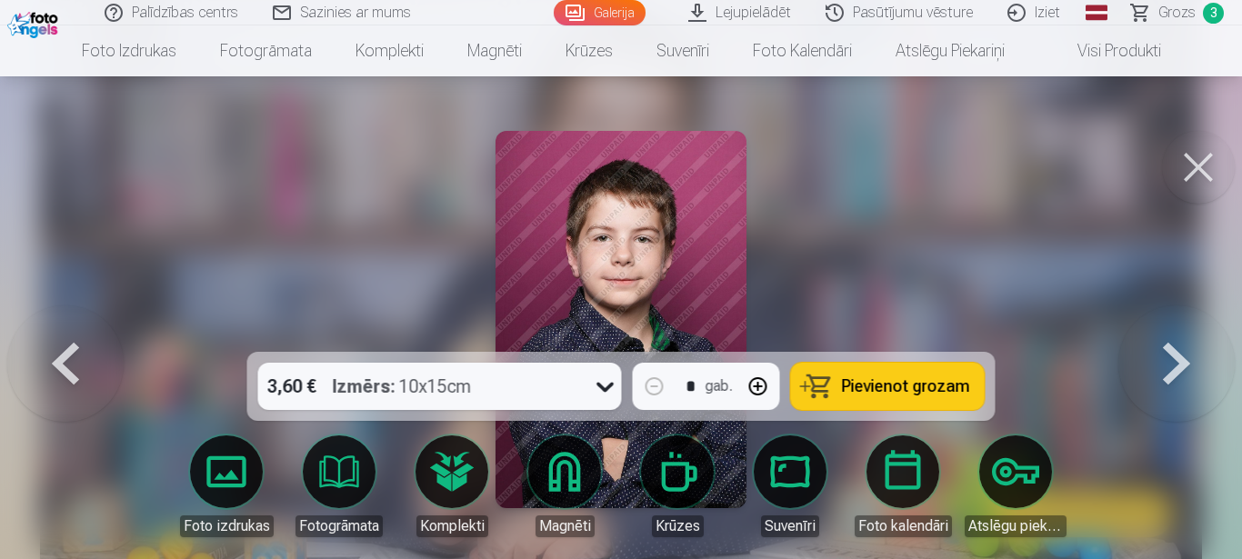
click at [1161, 334] on button at bounding box center [1176, 319] width 116 height 28
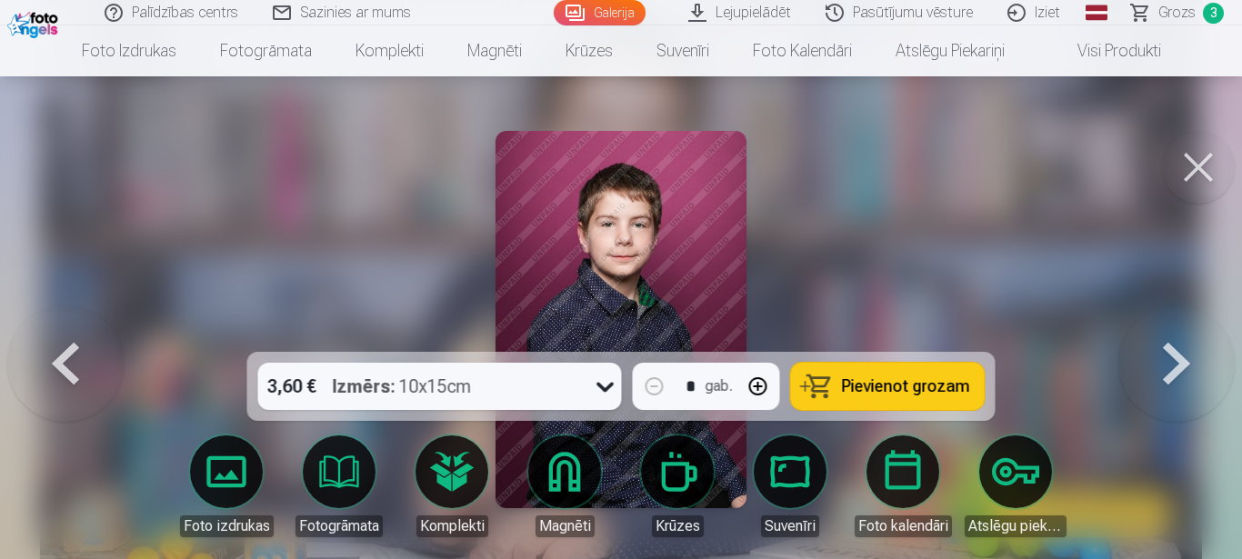
click at [1160, 334] on button at bounding box center [1176, 319] width 116 height 28
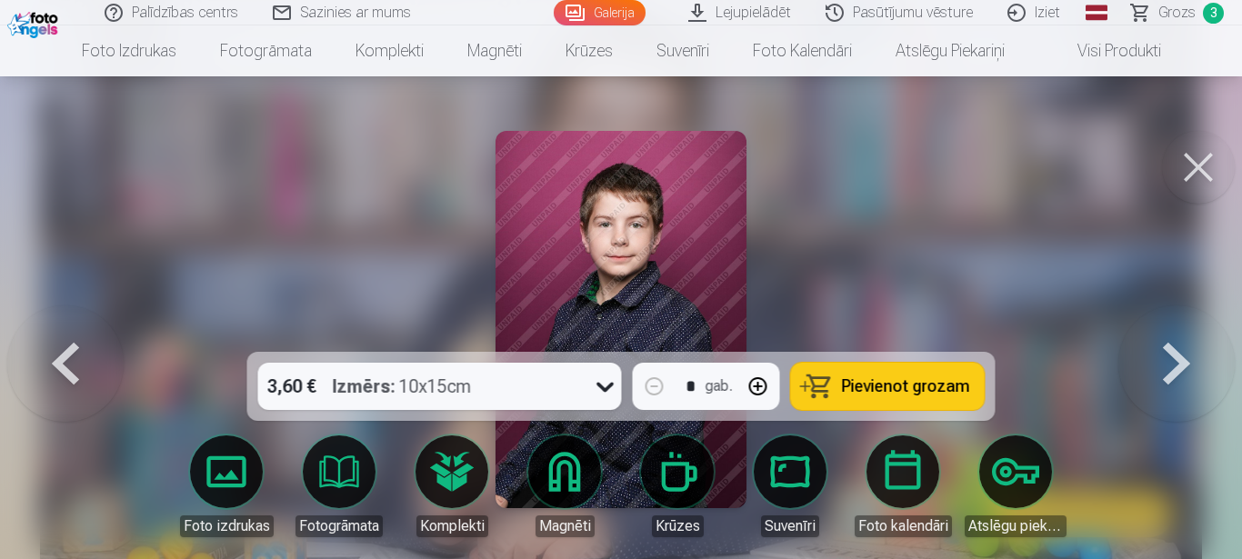
click at [1160, 334] on button at bounding box center [1176, 319] width 116 height 28
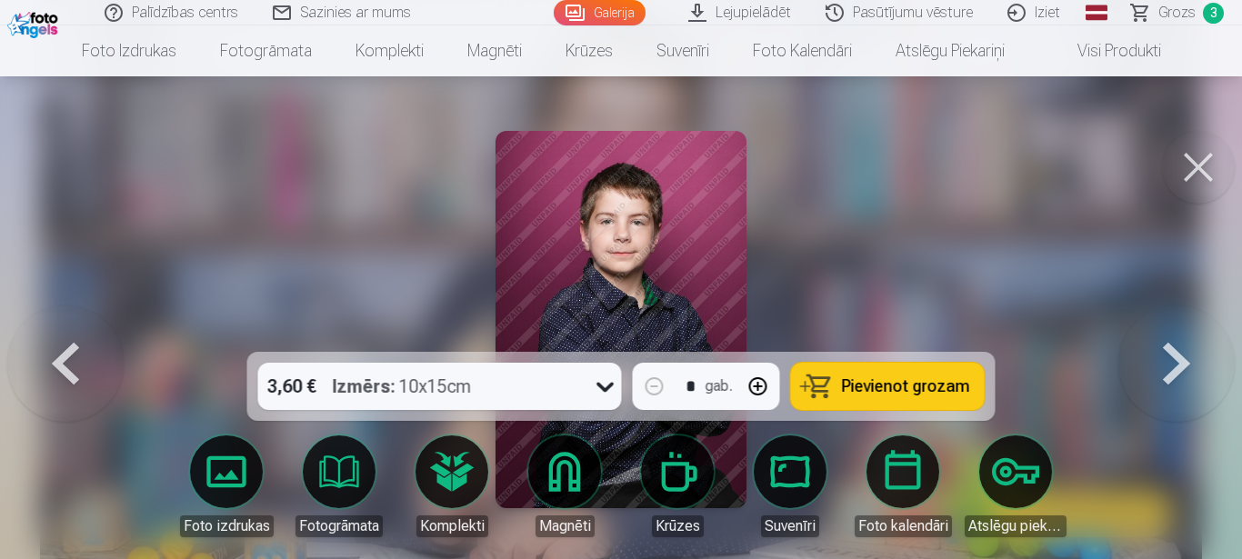
click at [1160, 334] on button at bounding box center [1176, 319] width 116 height 28
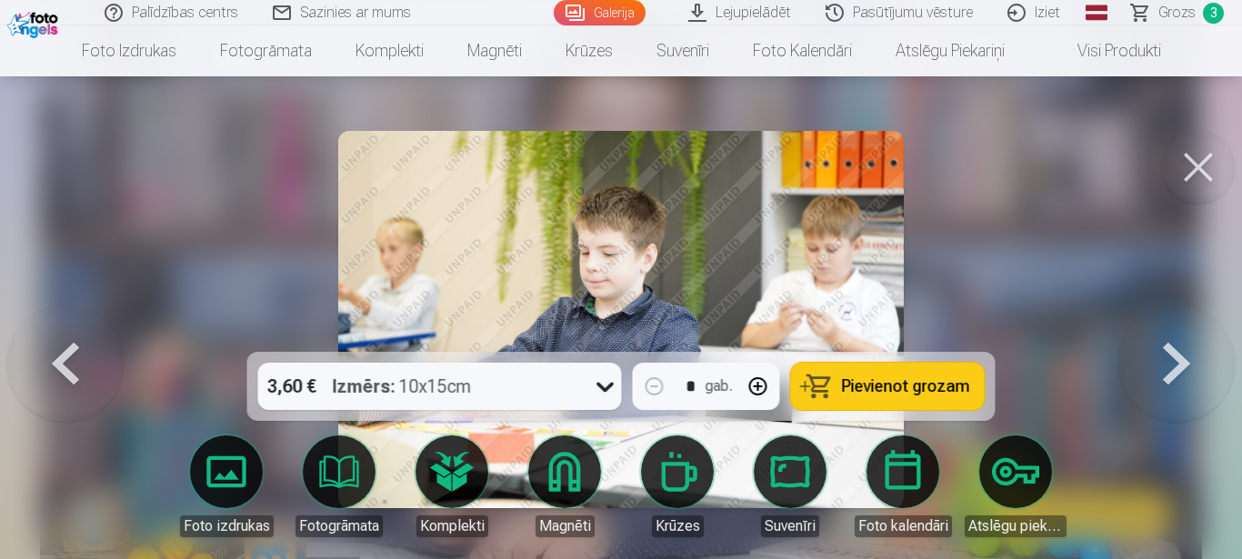
click at [1160, 334] on button at bounding box center [1176, 319] width 116 height 28
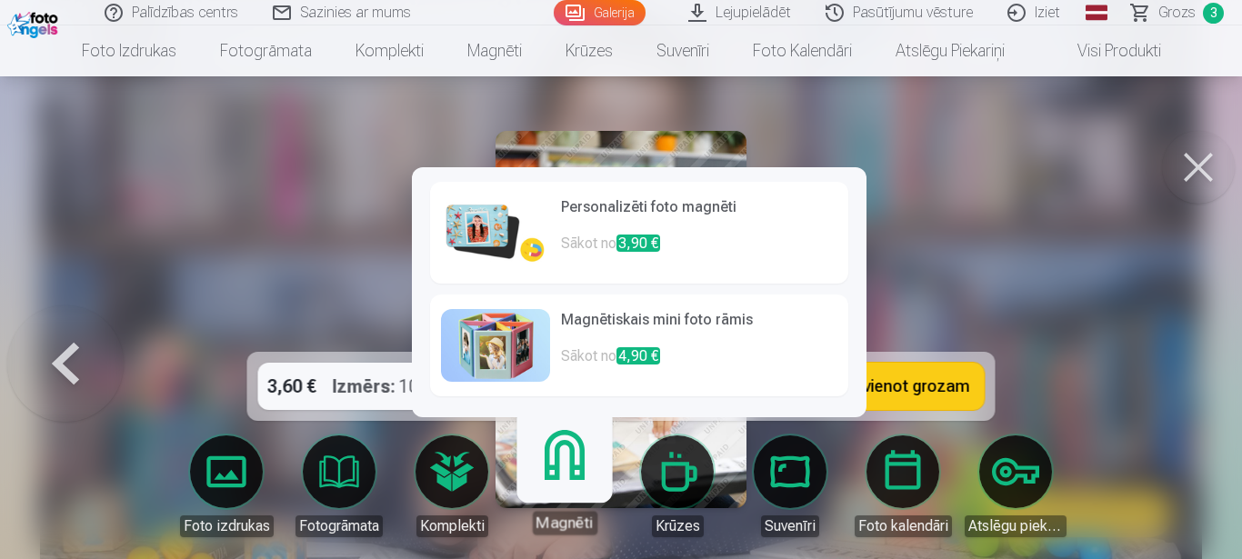
click at [568, 510] on link "Magnēti" at bounding box center [564, 479] width 112 height 112
click at [579, 209] on h6 "Personalizēti foto magnēti" at bounding box center [699, 214] width 276 height 36
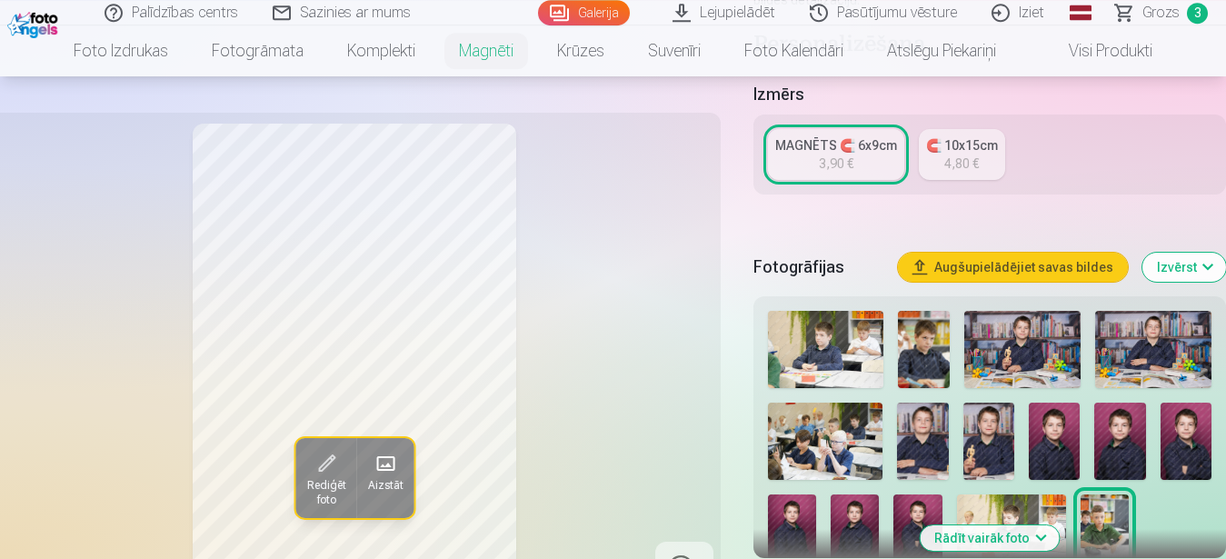
scroll to position [464, 0]
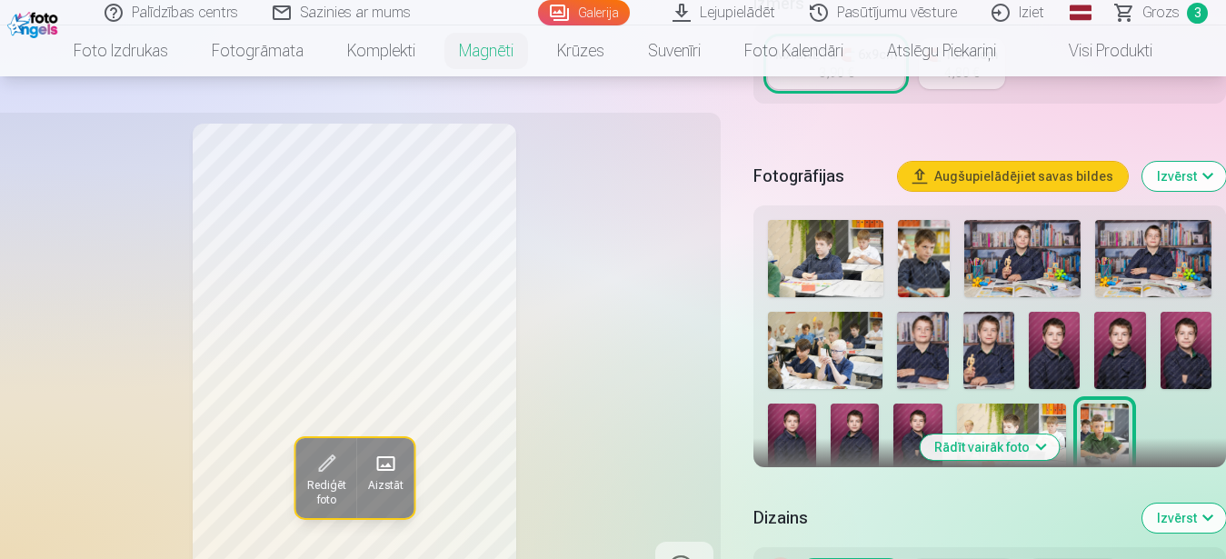
click at [1176, 325] on img at bounding box center [1186, 350] width 51 height 76
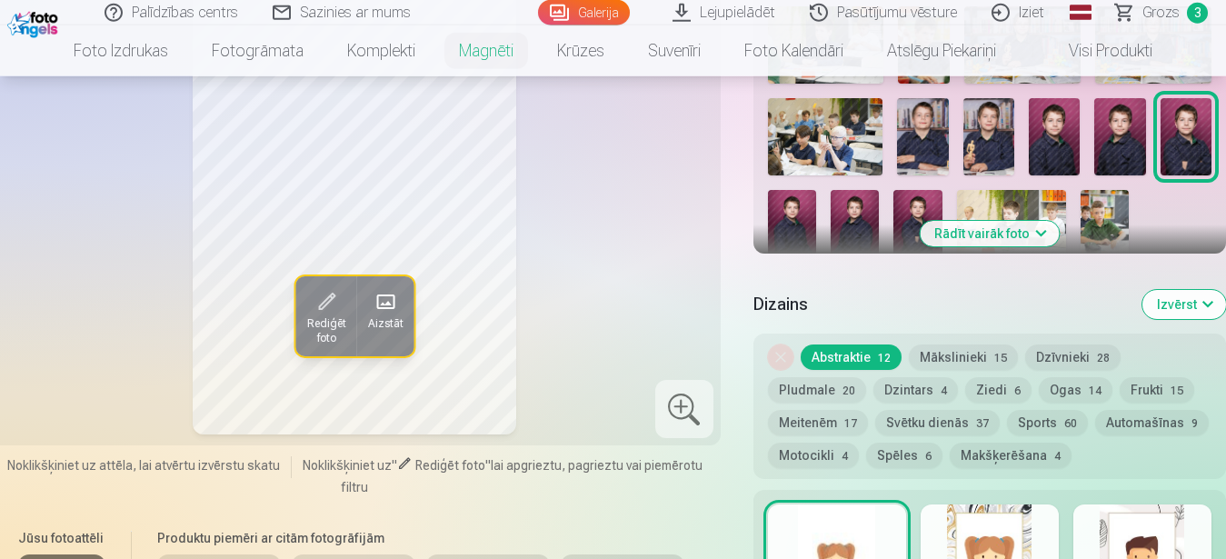
scroll to position [649, 0]
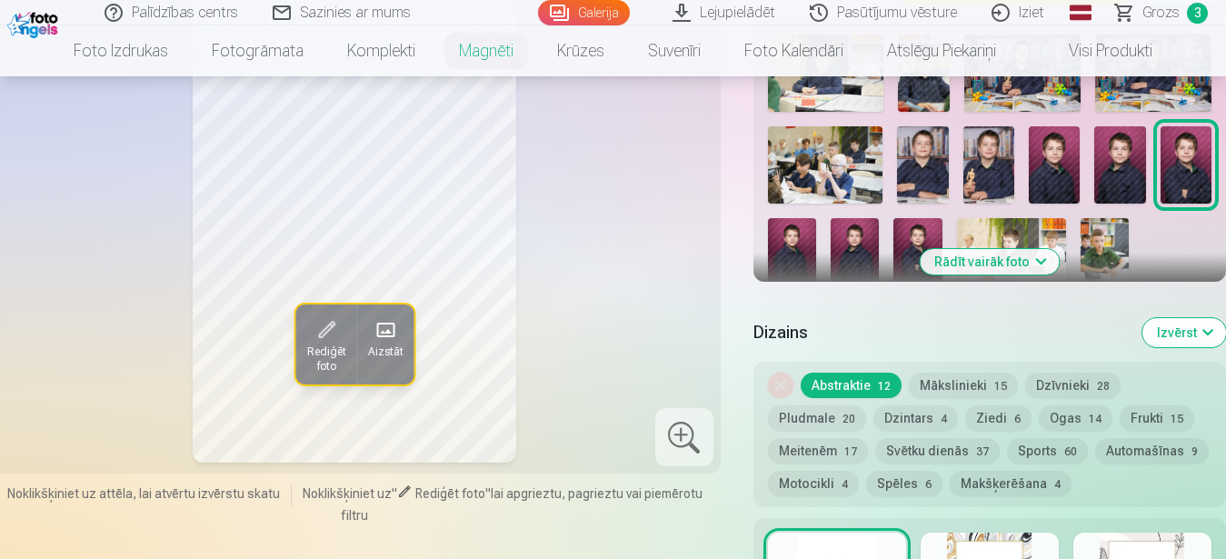
click at [961, 373] on button "Mākslinieki 15" at bounding box center [963, 385] width 109 height 25
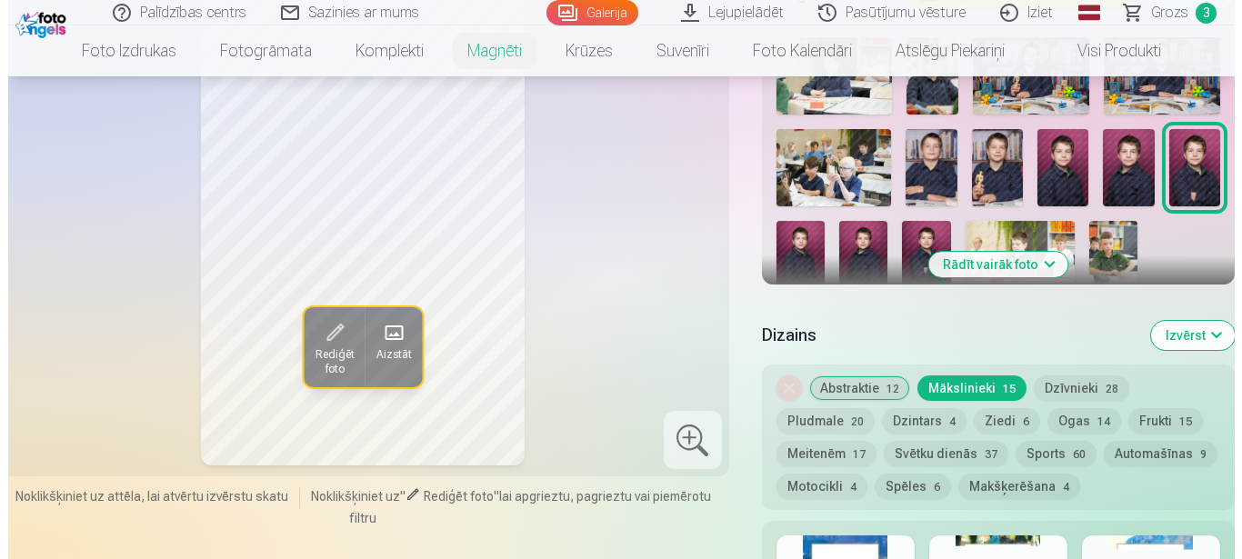
scroll to position [742, 0]
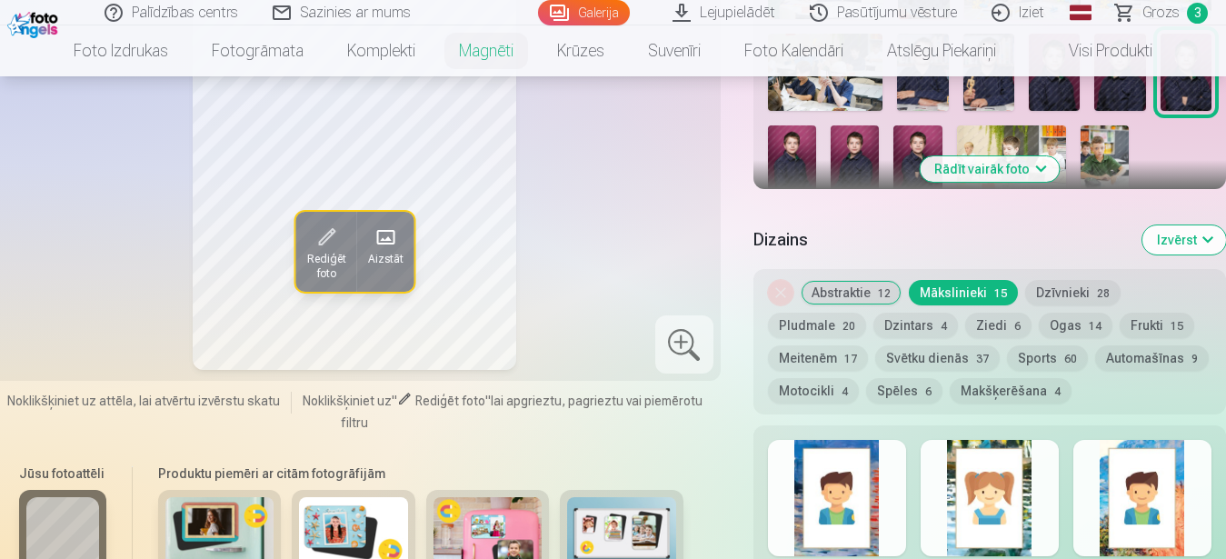
click at [327, 252] on span "Rediģēt foto" at bounding box center [325, 266] width 39 height 29
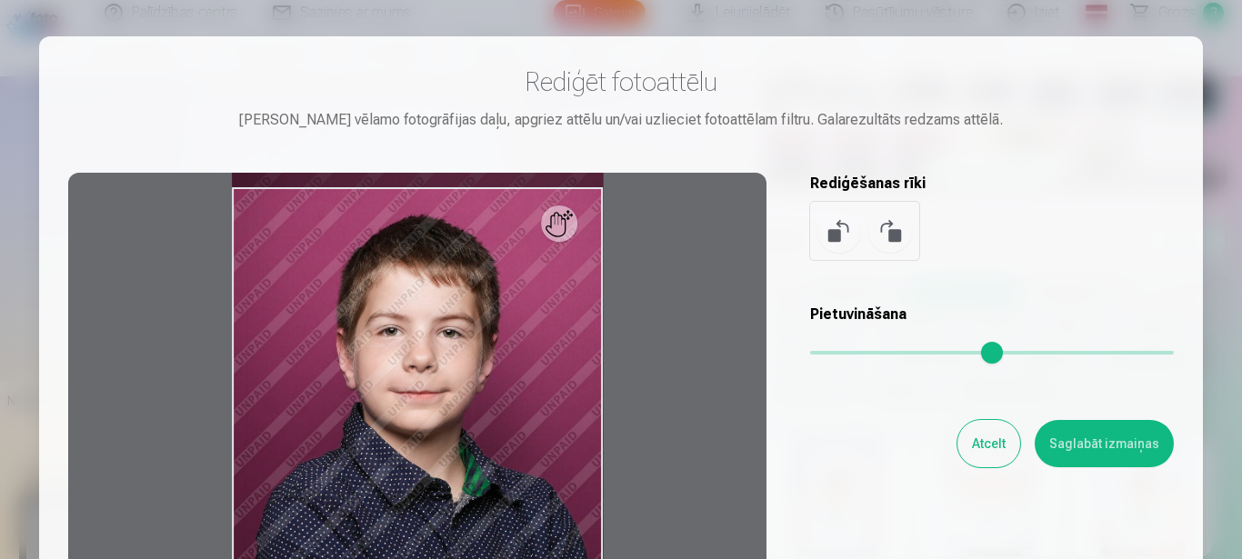
scroll to position [1576, 0]
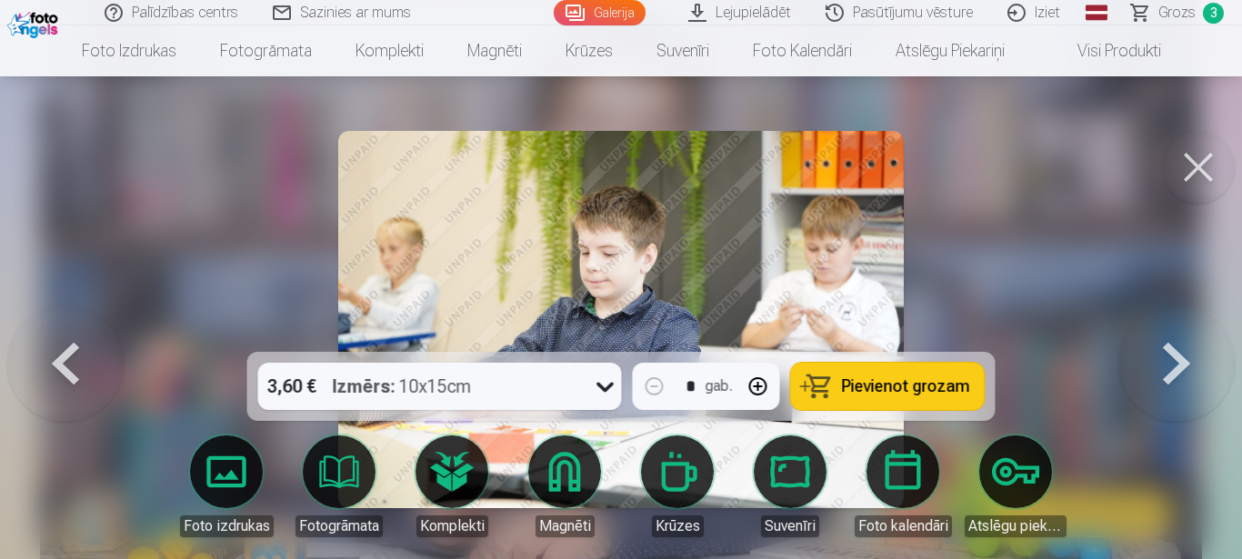
click at [995, 447] on link "Atslēgu piekariņi" at bounding box center [1015, 486] width 102 height 102
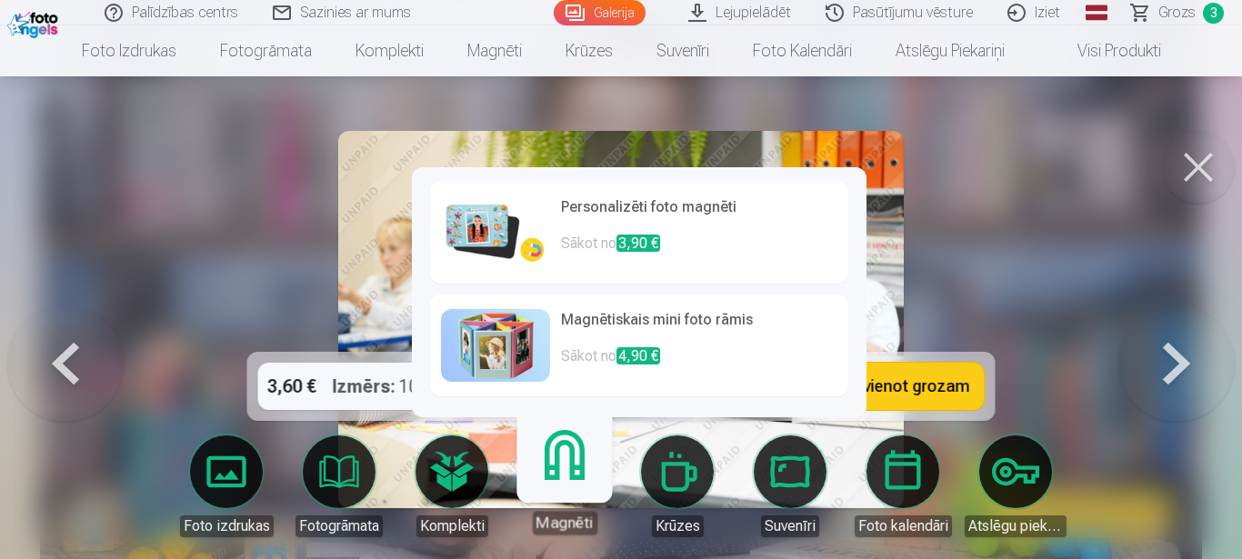
click at [563, 510] on link "Magnēti" at bounding box center [564, 479] width 112 height 112
click at [616, 215] on h6 "Personalizēti foto magnēti" at bounding box center [699, 214] width 276 height 36
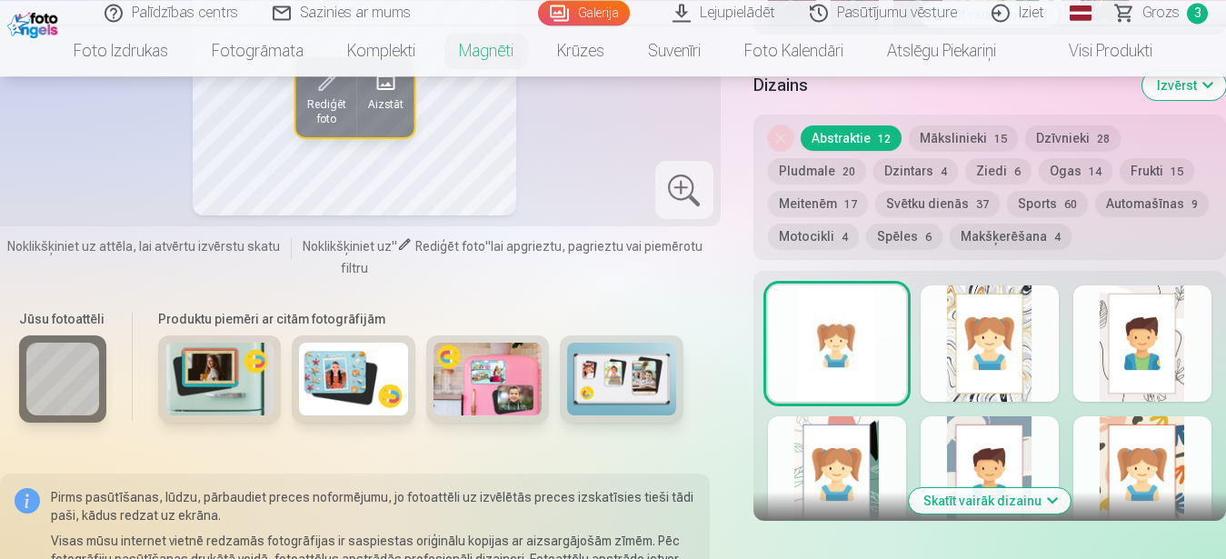
scroll to position [927, 0]
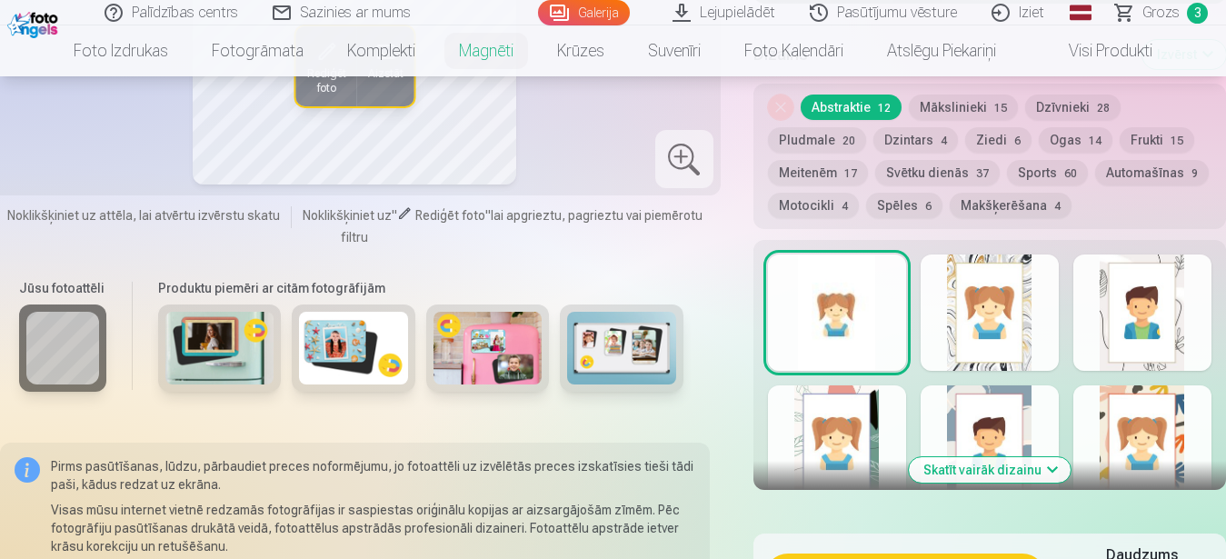
click at [1047, 457] on button "Skatīt vairāk dizainu" at bounding box center [990, 469] width 162 height 25
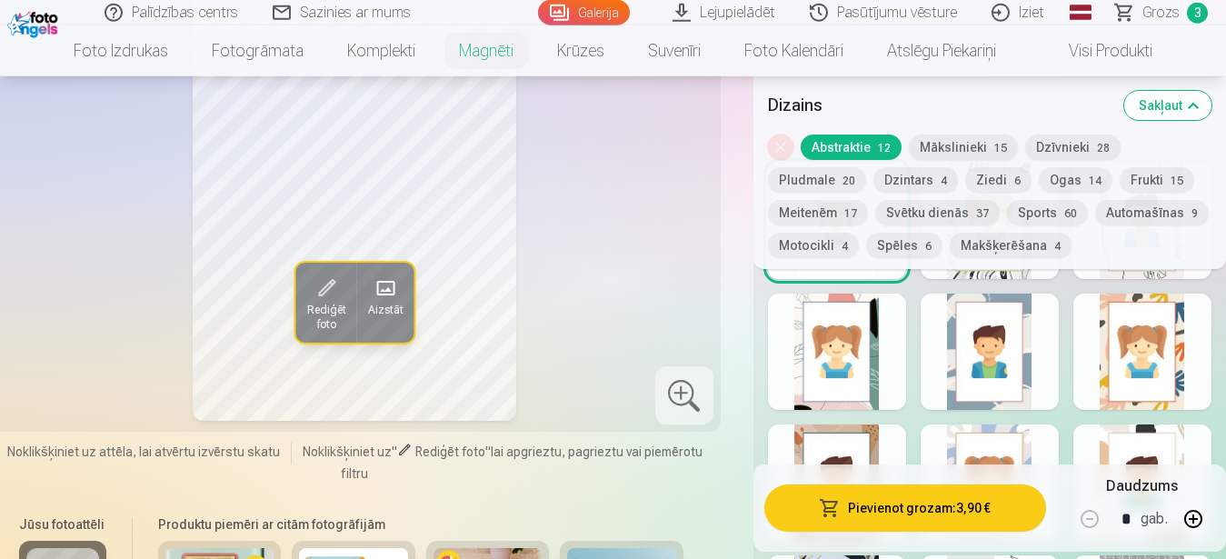
scroll to position [1020, 0]
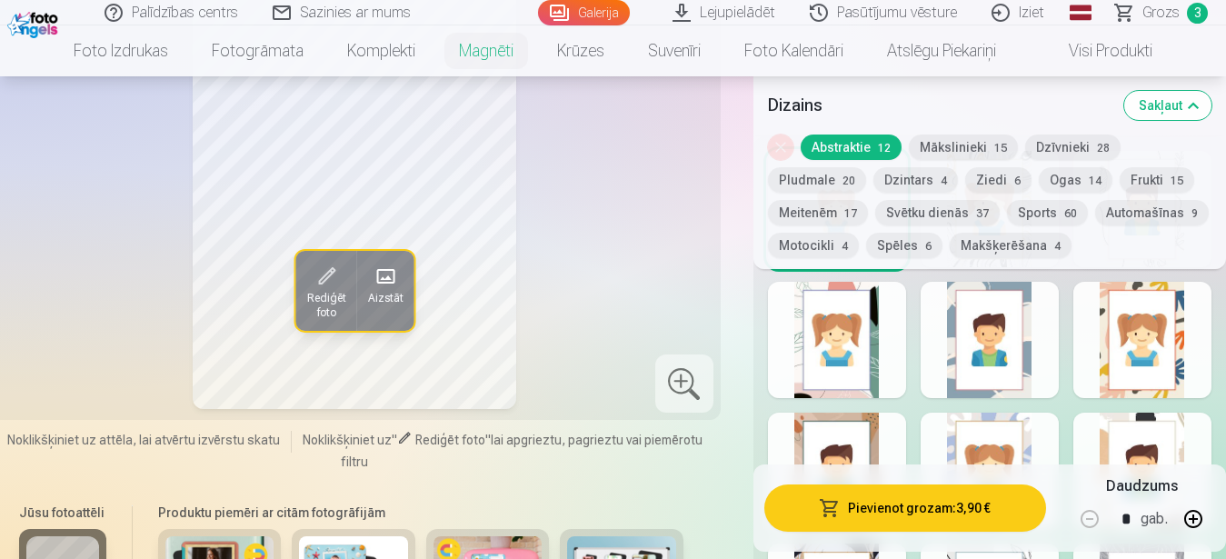
click at [986, 141] on button "Mākslinieki 15" at bounding box center [963, 147] width 109 height 25
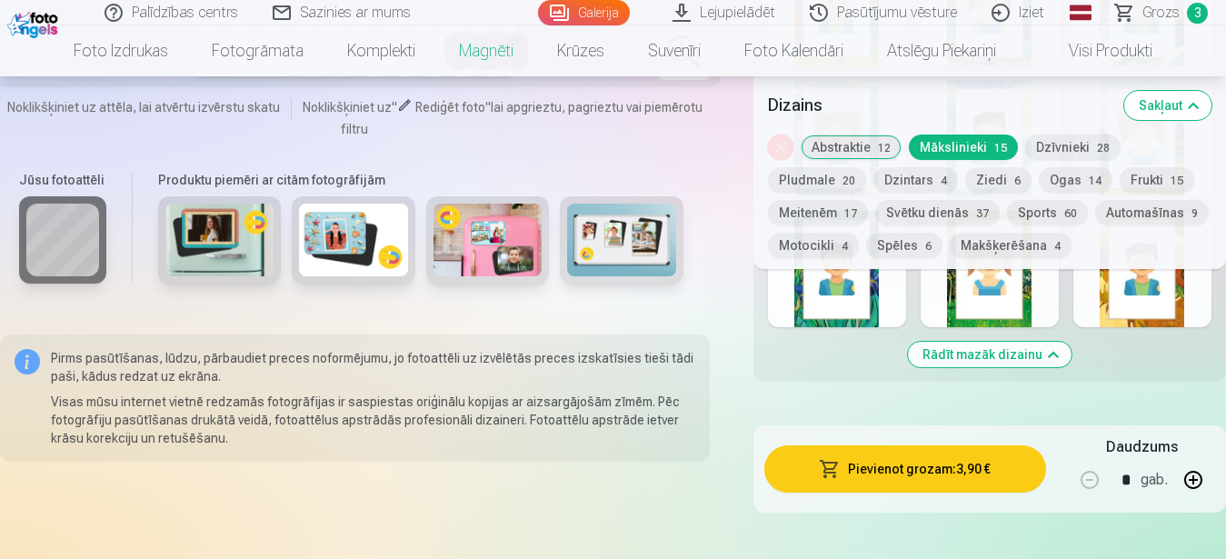
scroll to position [1391, 0]
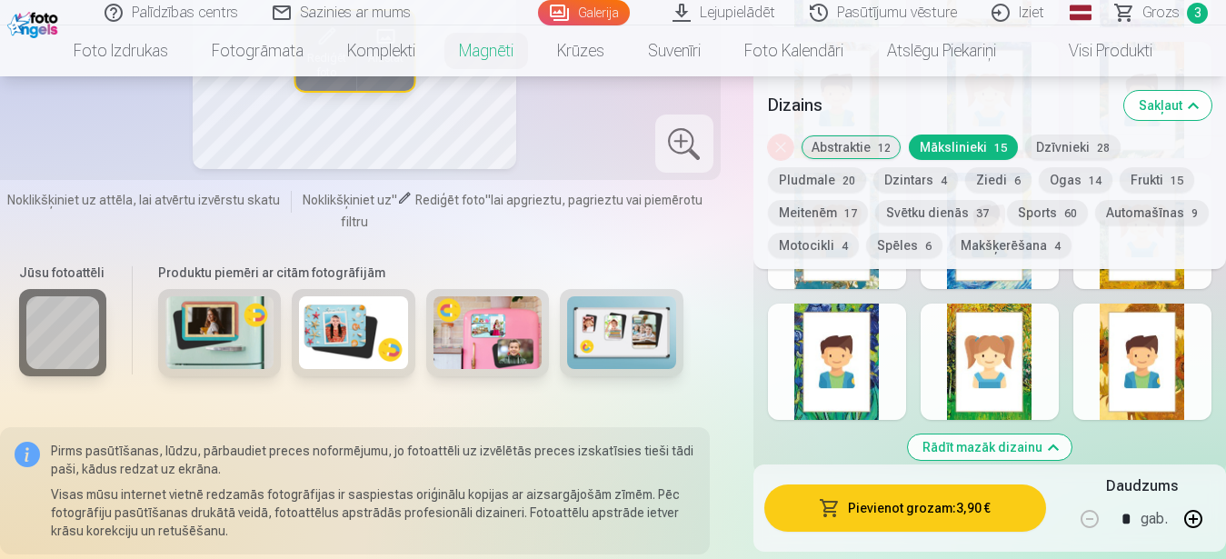
click at [842, 362] on div at bounding box center [837, 362] width 138 height 116
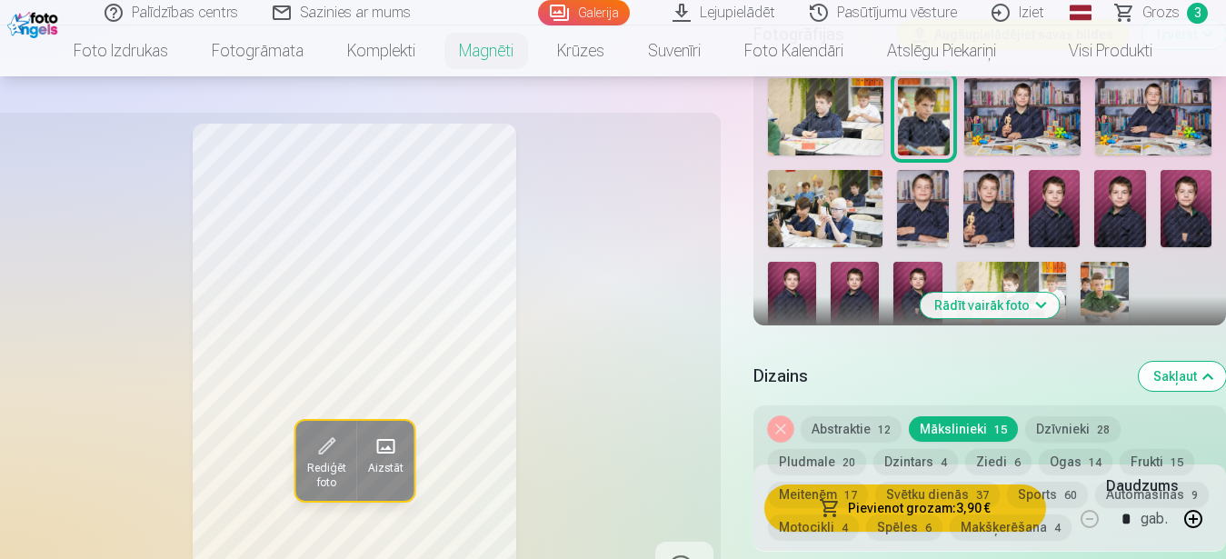
scroll to position [556, 0]
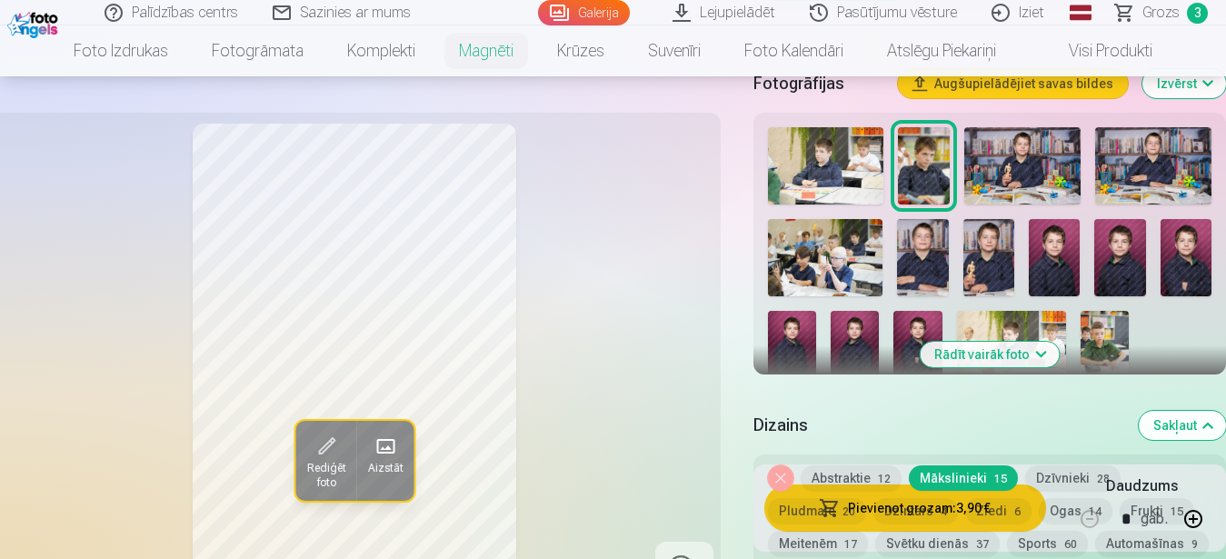
click at [1185, 245] on img at bounding box center [1186, 257] width 51 height 76
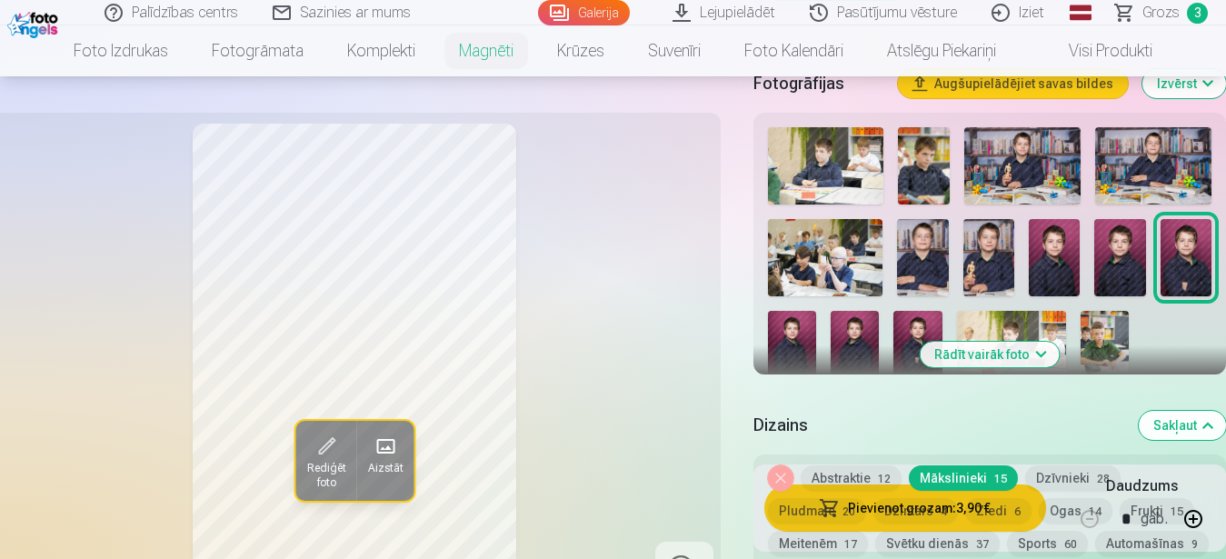
click at [982, 242] on img at bounding box center [989, 257] width 51 height 76
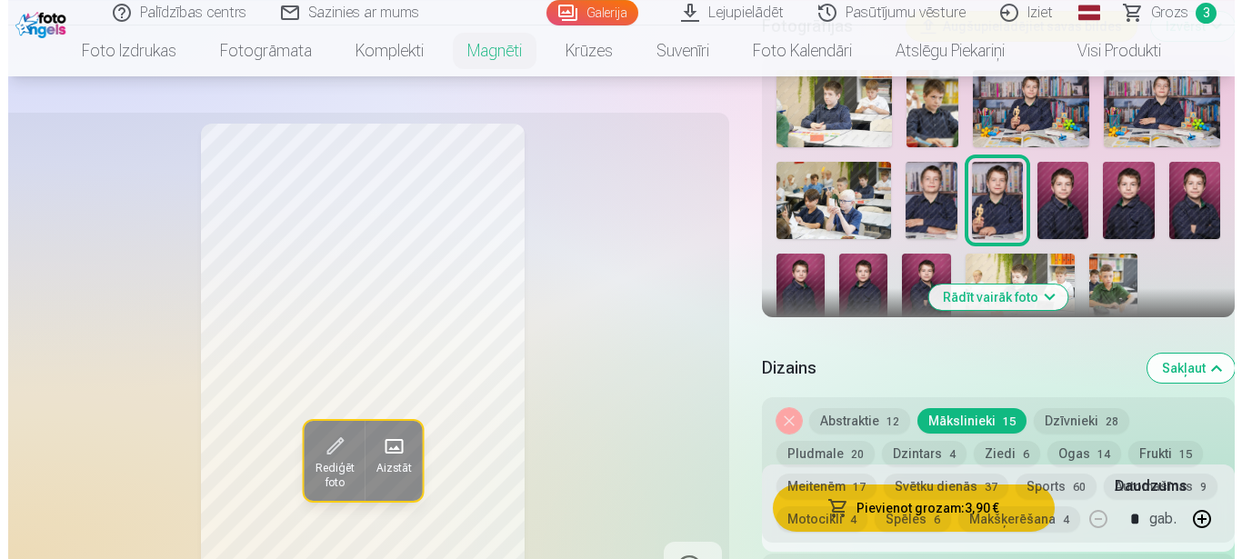
scroll to position [649, 0]
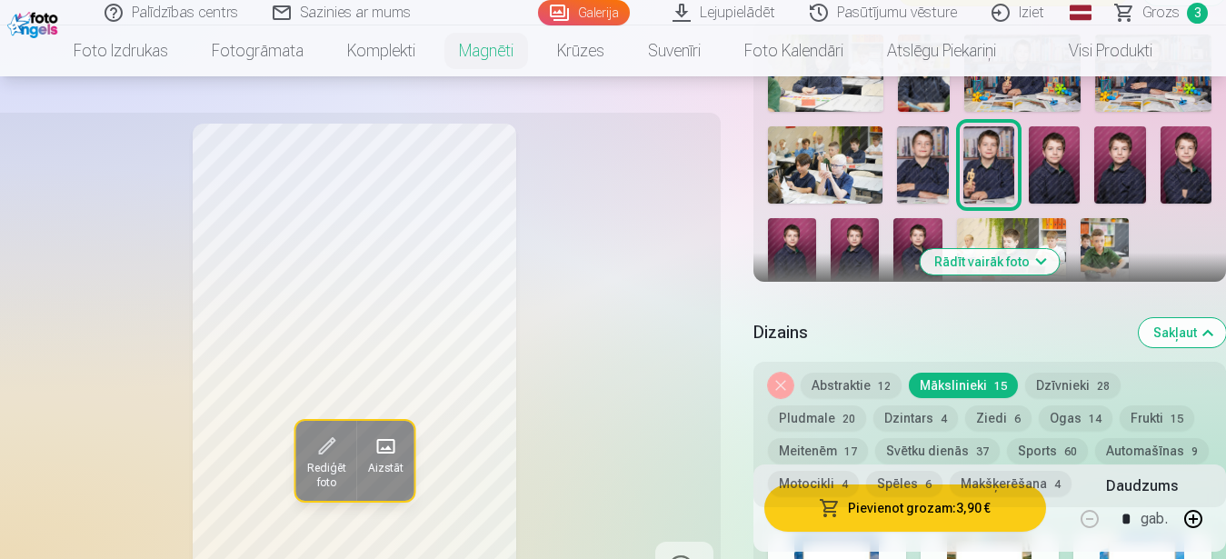
click at [861, 509] on button "Pievienot grozam : 3,90 €" at bounding box center [905, 508] width 283 height 47
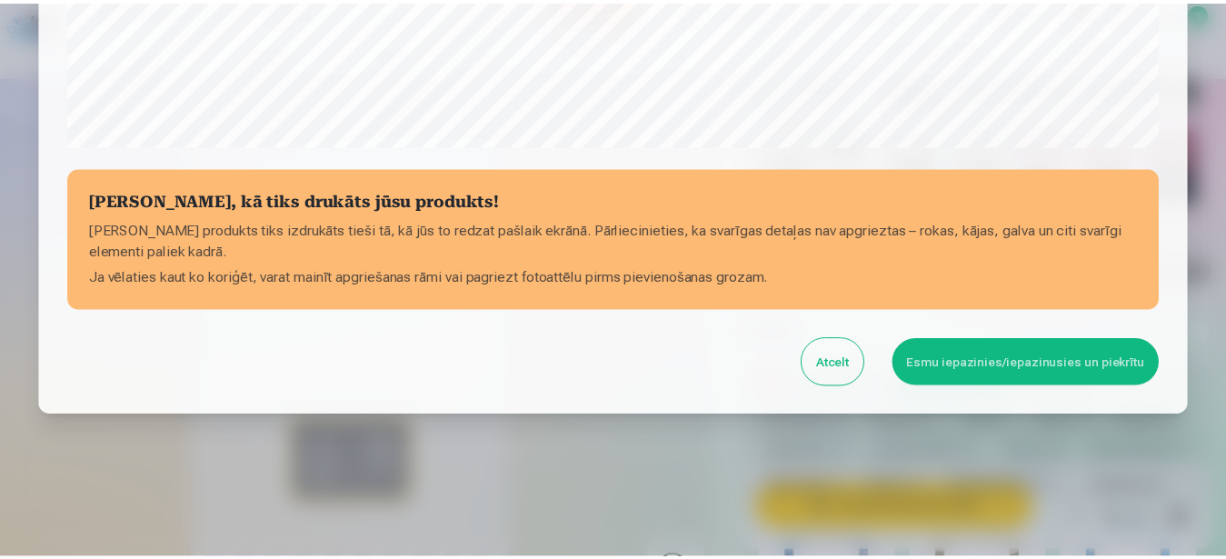
scroll to position [750, 0]
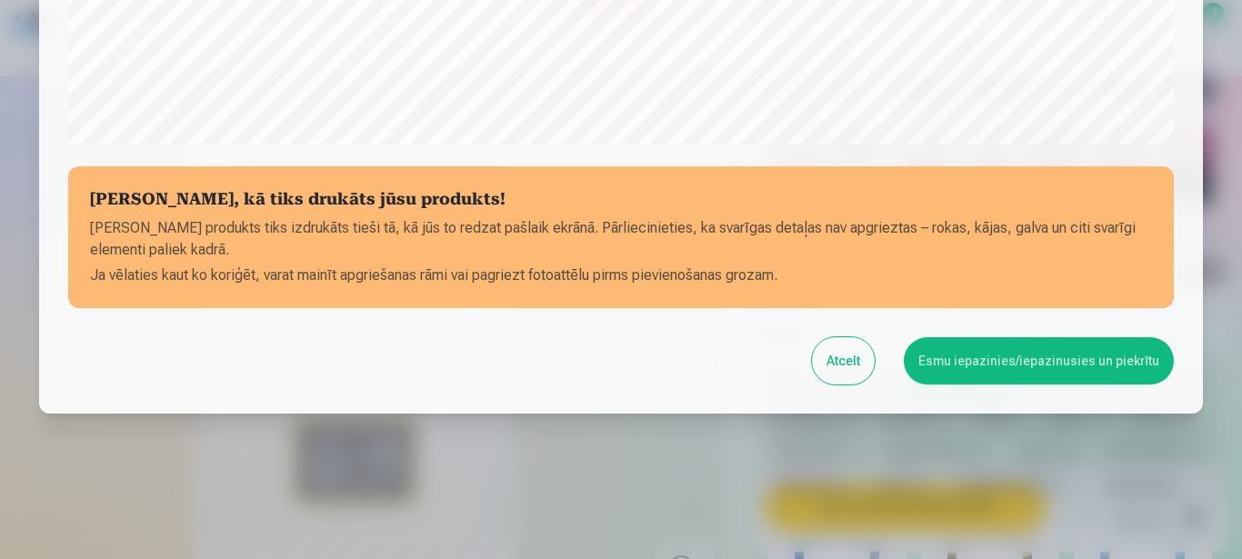
click at [994, 362] on button "Esmu iepazinies/iepazinusies un piekrītu" at bounding box center [1039, 360] width 270 height 47
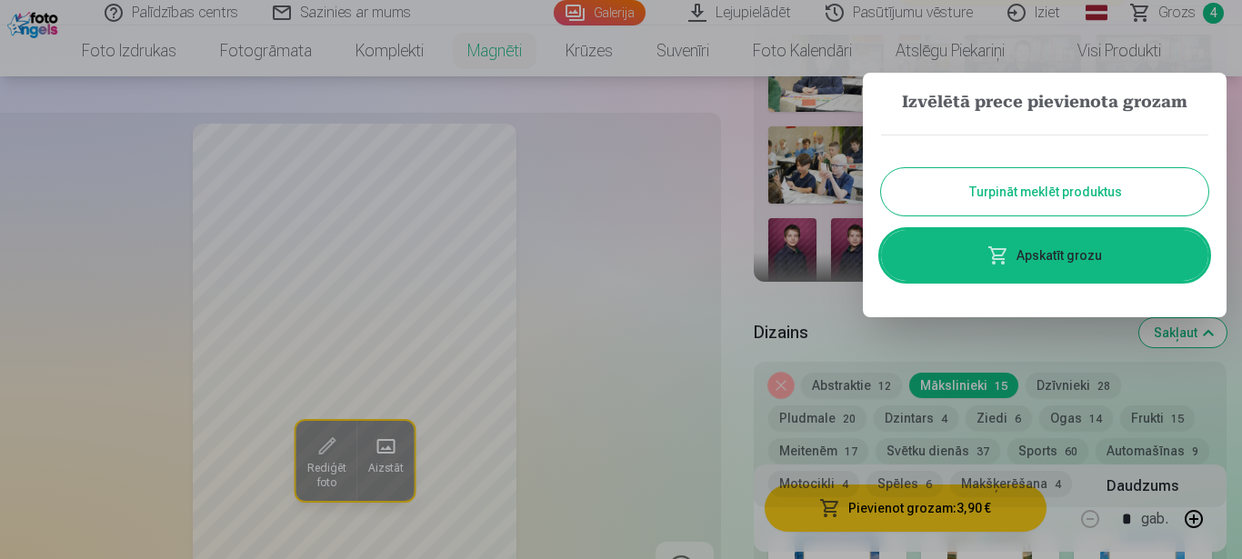
click at [1076, 257] on link "Apskatīt grozu" at bounding box center [1044, 255] width 327 height 51
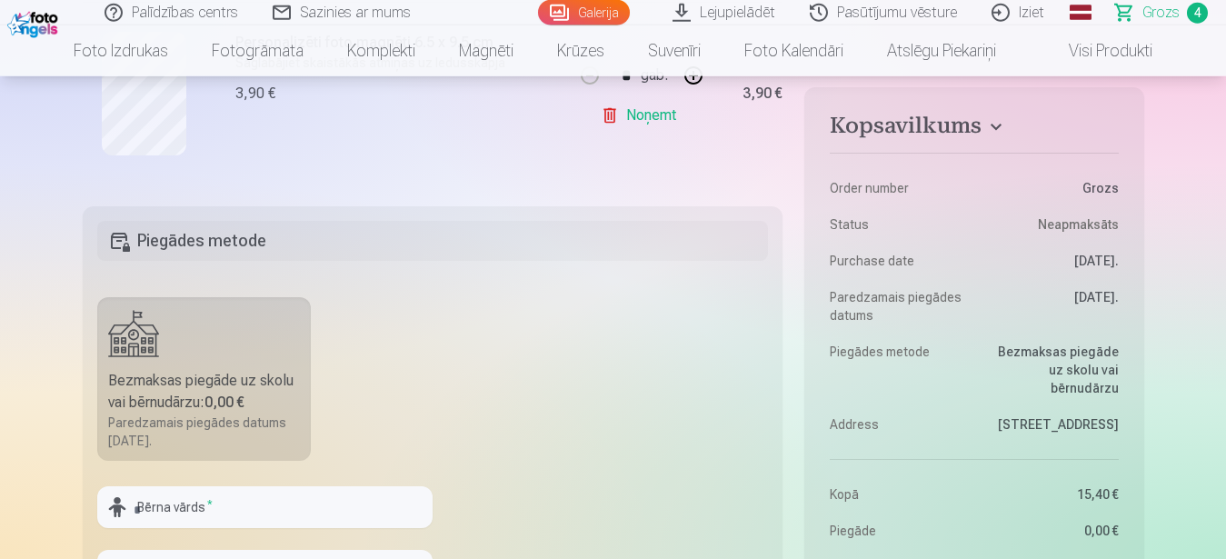
scroll to position [1113, 0]
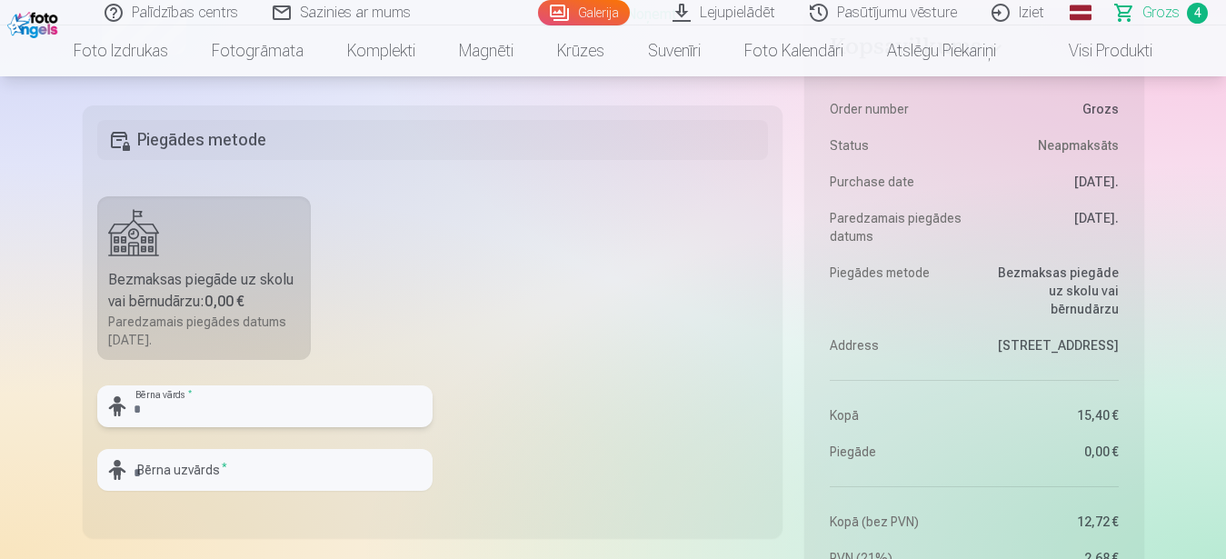
click at [165, 396] on input "text" at bounding box center [264, 406] width 335 height 42
type input "*******"
click at [154, 469] on input "text" at bounding box center [264, 470] width 335 height 42
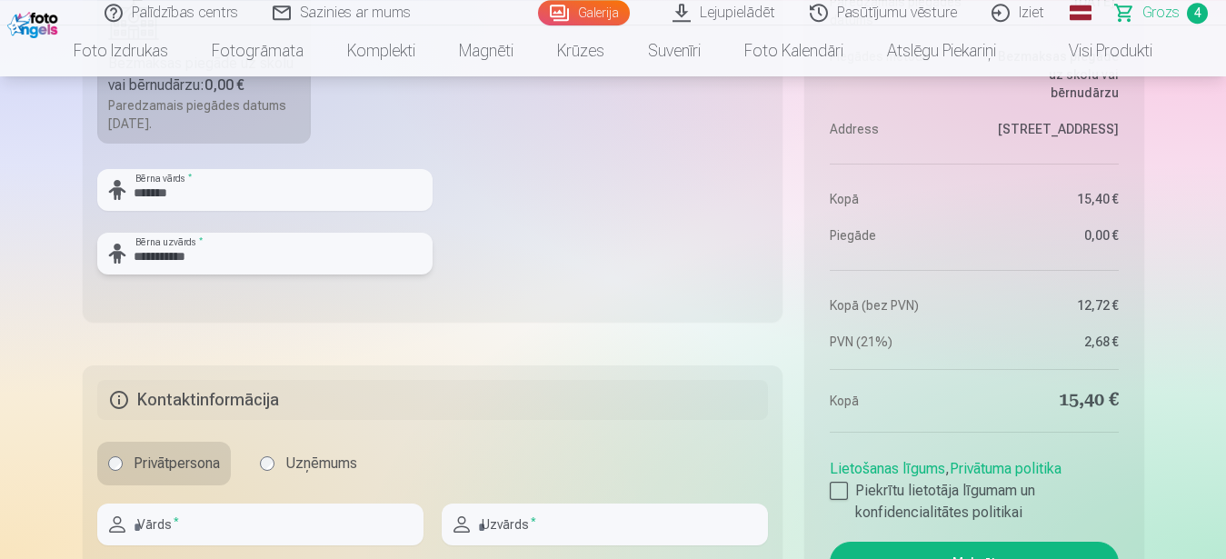
scroll to position [1484, 0]
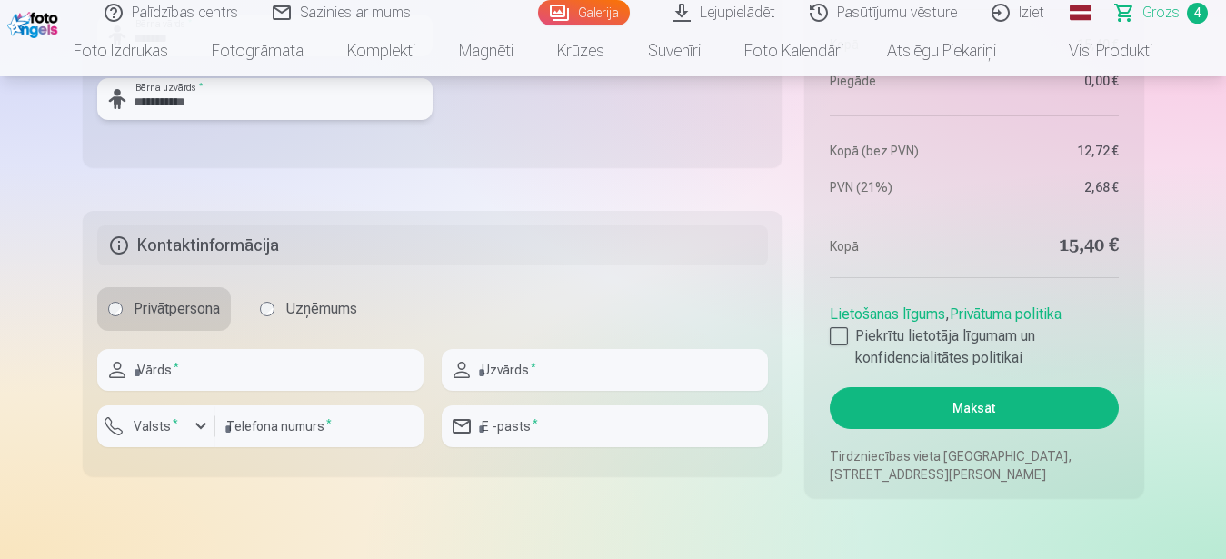
type input "**********"
click at [198, 375] on input "text" at bounding box center [260, 370] width 326 height 42
type input "*****"
click at [494, 365] on input "text" at bounding box center [605, 370] width 326 height 42
type input "**********"
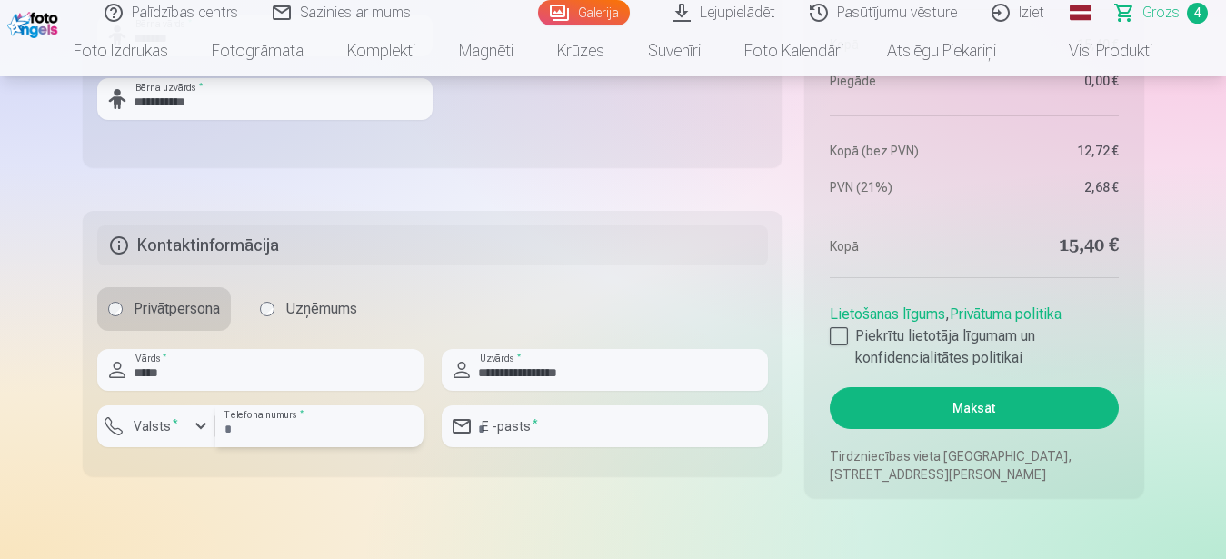
click at [317, 425] on input "number" at bounding box center [319, 426] width 208 height 42
type input "********"
click at [516, 421] on input "email" at bounding box center [605, 426] width 326 height 42
type input "**********"
click at [841, 340] on div at bounding box center [839, 336] width 18 height 18
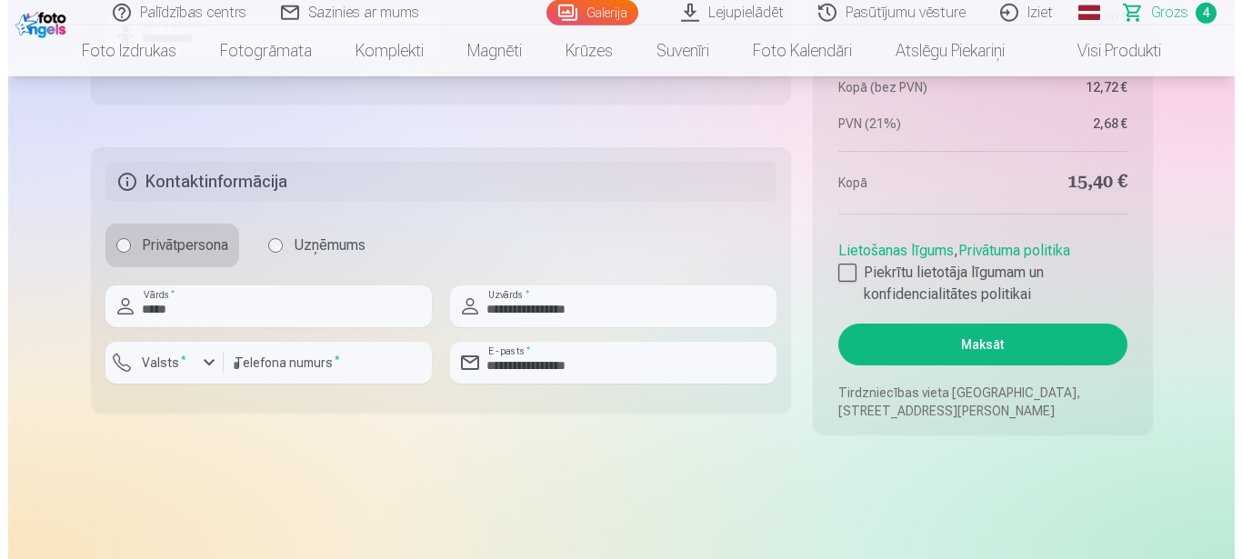
scroll to position [1576, 0]
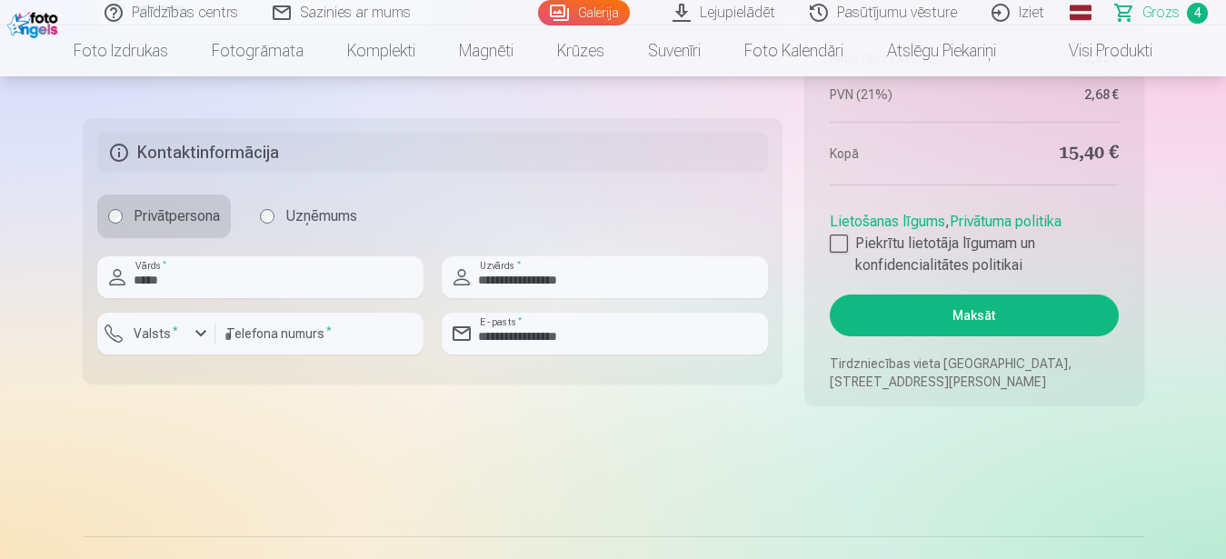
click at [976, 316] on button "Maksāt" at bounding box center [974, 316] width 288 height 42
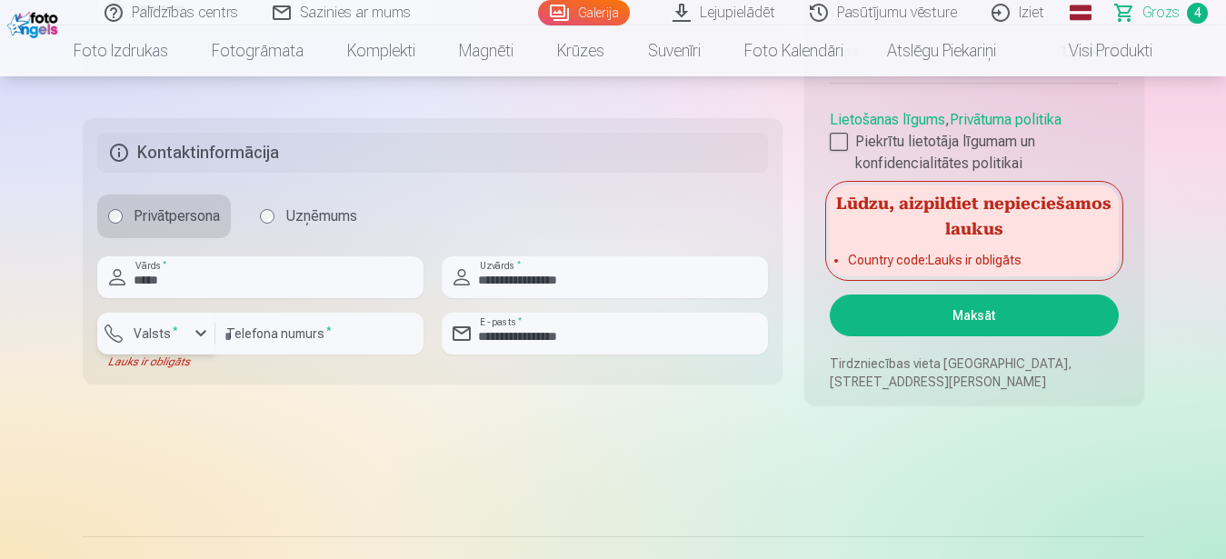
click at [200, 338] on div "button" at bounding box center [201, 334] width 22 height 22
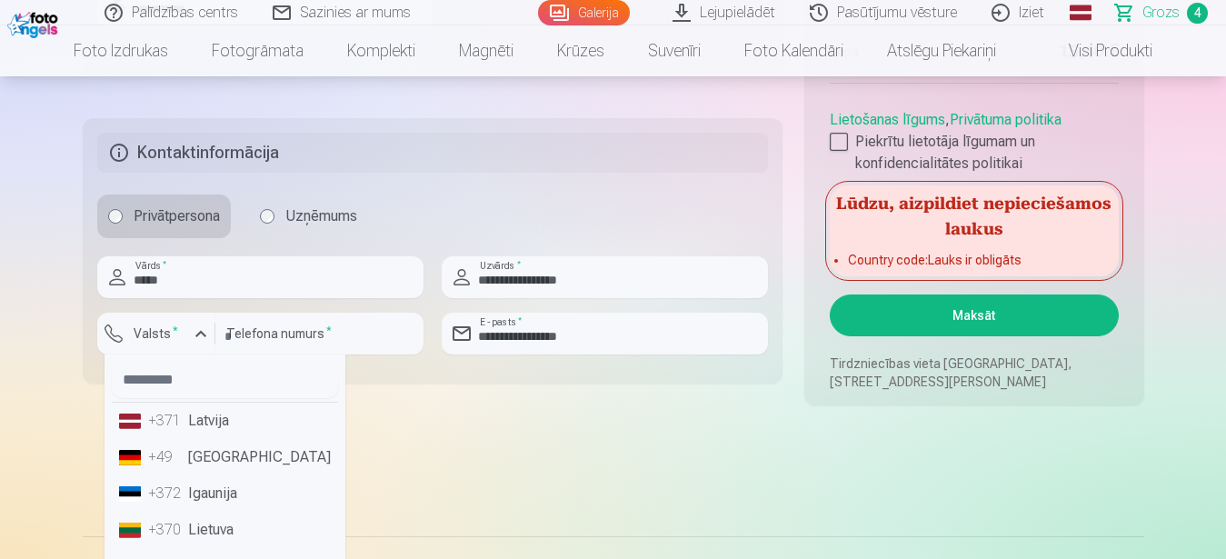
click at [214, 427] on li "+371 Latvija" at bounding box center [225, 421] width 226 height 36
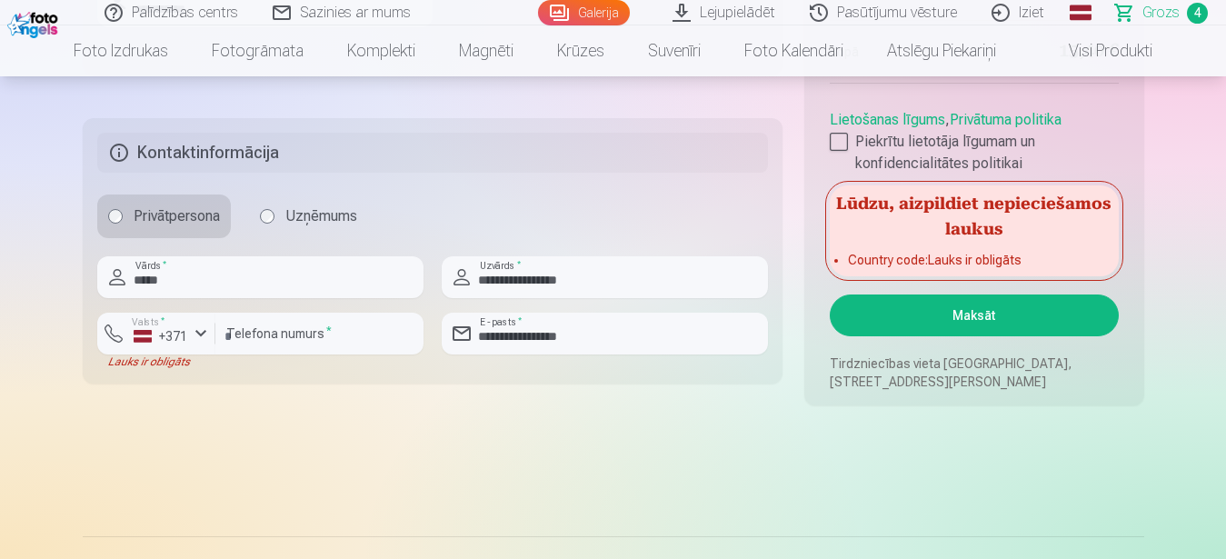
click at [998, 315] on button "Maksāt" at bounding box center [974, 316] width 288 height 42
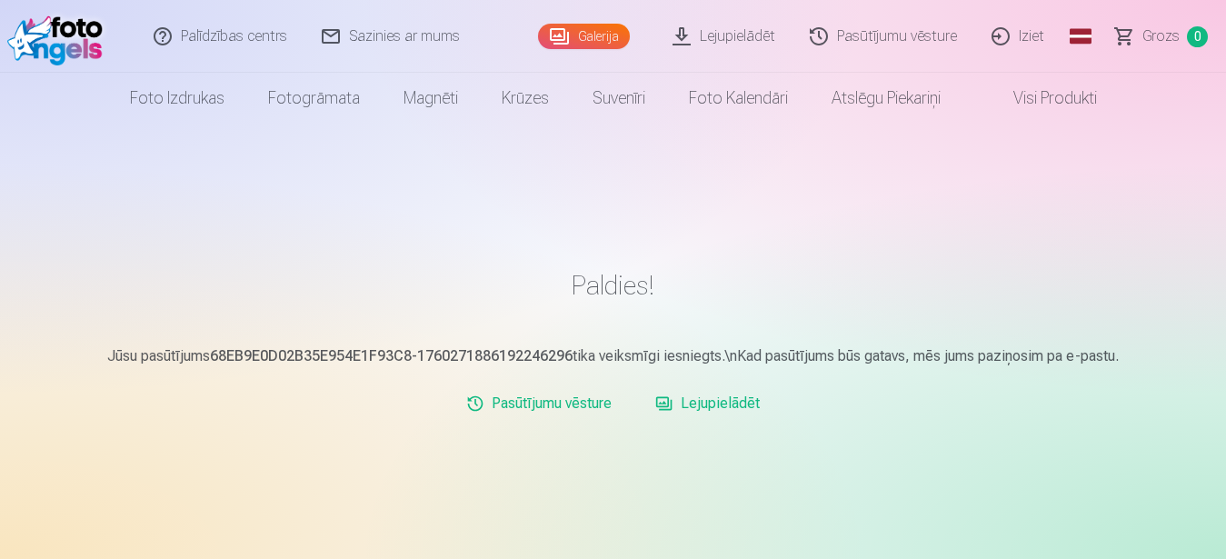
click at [1029, 36] on link "Iziet" at bounding box center [1018, 36] width 87 height 73
